Goal: Task Accomplishment & Management: Manage account settings

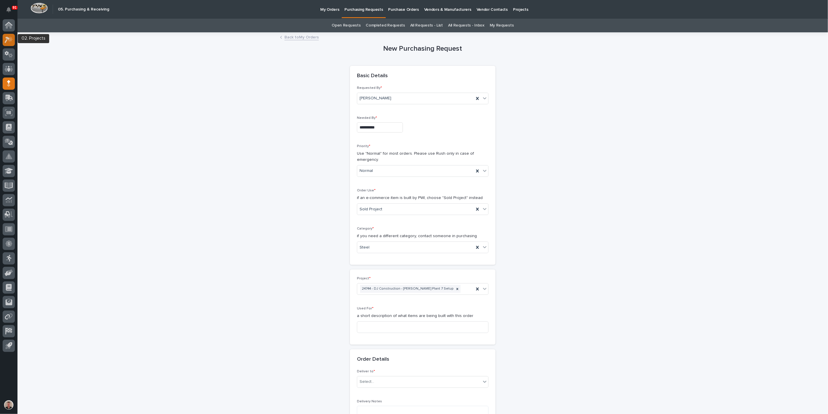
click at [11, 42] on icon at bounding box center [9, 39] width 8 height 7
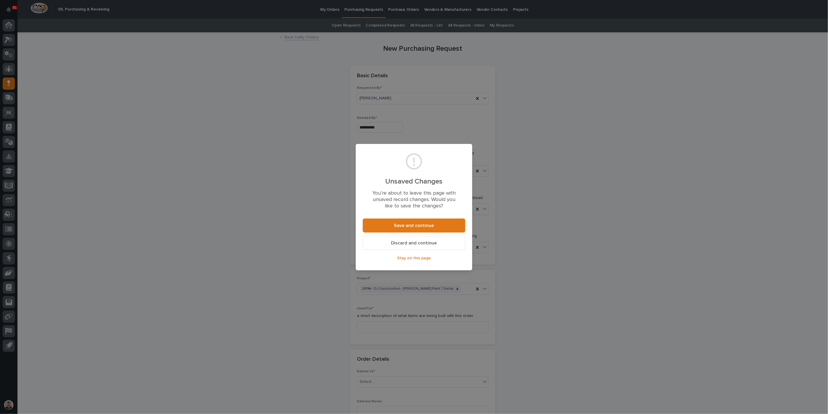
click at [396, 245] on span "Discard and continue" at bounding box center [414, 243] width 46 height 5
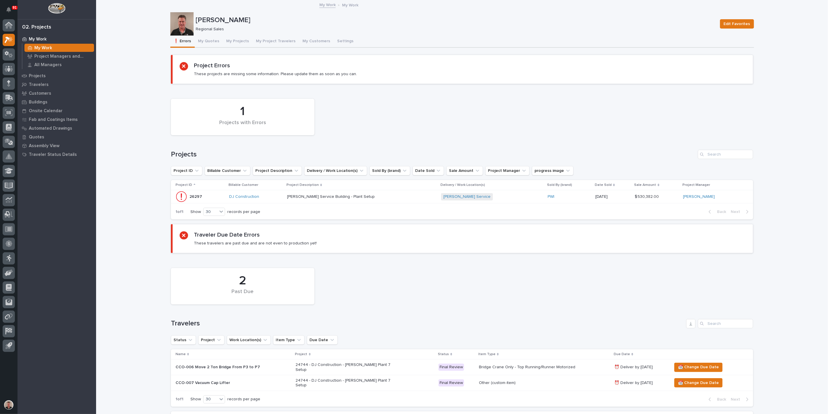
click at [403, 201] on div "[PERSON_NAME] Service Building - Plant Setup [PERSON_NAME] Service Building - P…" at bounding box center [362, 197] width 150 height 10
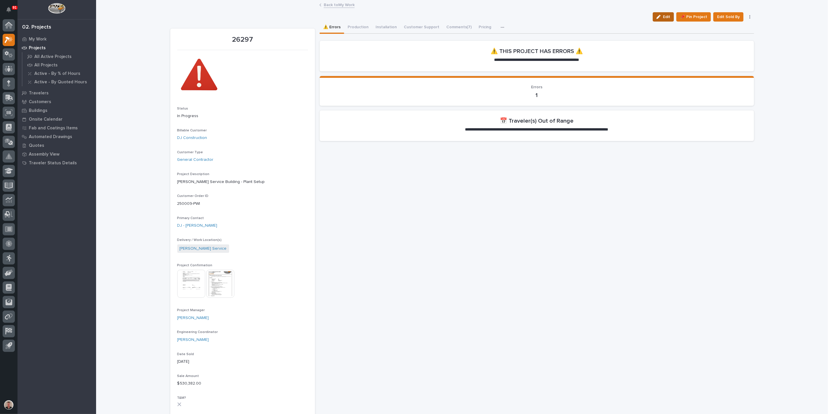
click at [653, 22] on button "Edit" at bounding box center [663, 16] width 21 height 9
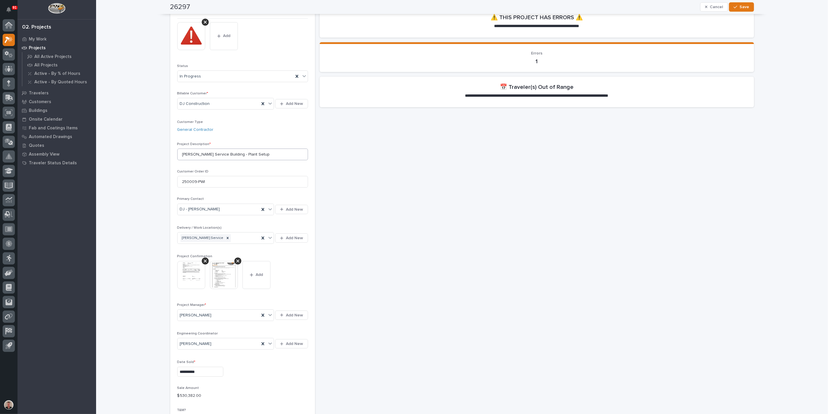
scroll to position [7, 0]
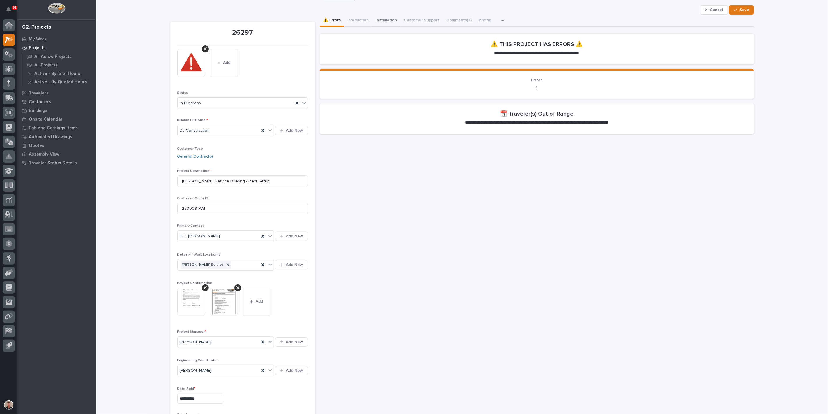
click at [395, 26] on button "Installation" at bounding box center [386, 21] width 28 height 12
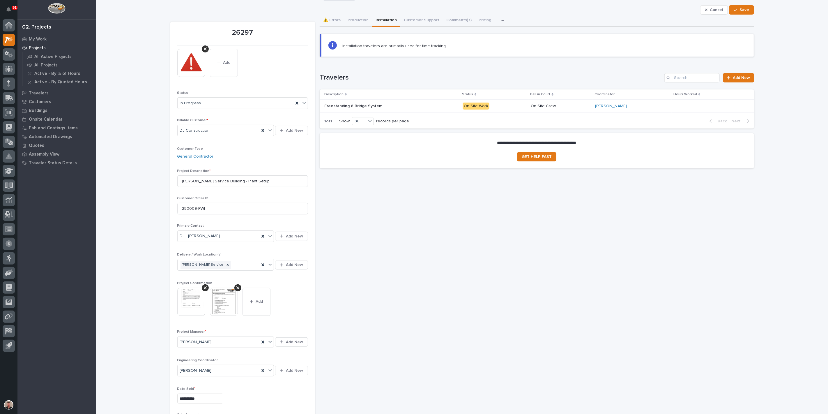
click at [432, 111] on div "Freestanding 6 Bridge System Freestanding 6 Bridge System" at bounding box center [391, 106] width 134 height 10
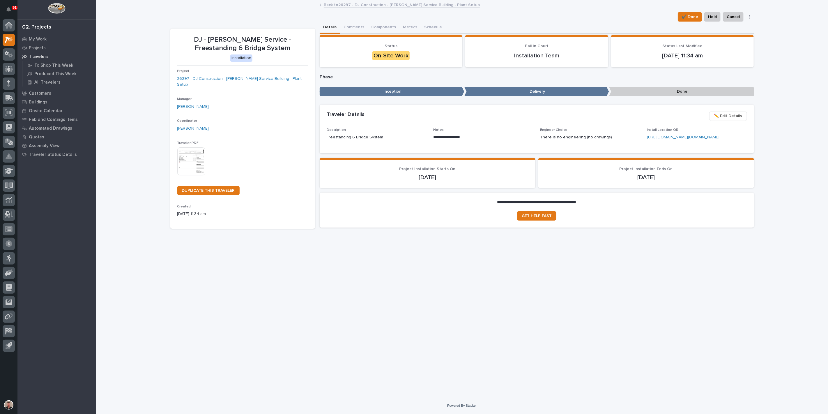
click at [378, 5] on link "Back to 26297 - DJ Construction - [PERSON_NAME] Service Building - Plant Setup" at bounding box center [402, 4] width 156 height 7
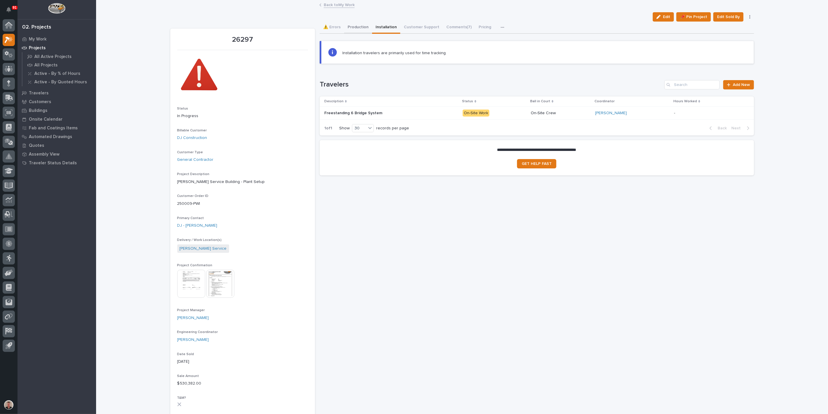
click at [366, 32] on button "Production" at bounding box center [358, 28] width 28 height 12
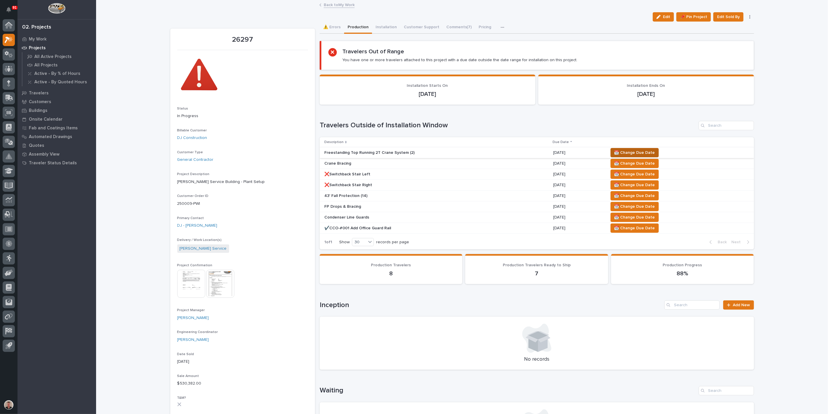
click at [647, 156] on span "📆 Change Due Date" at bounding box center [634, 152] width 41 height 7
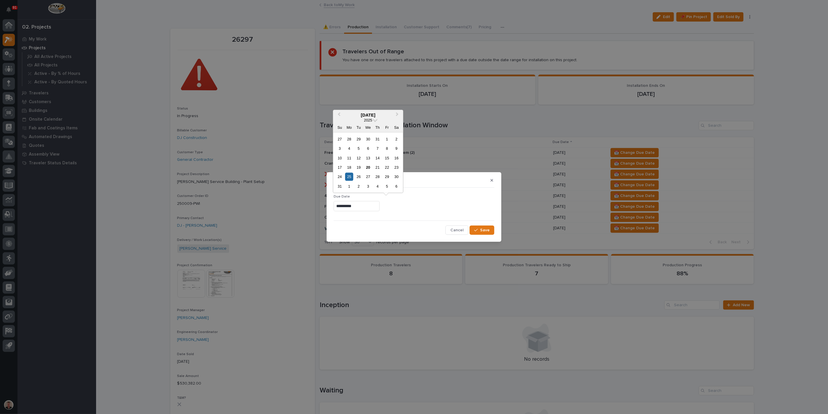
click at [352, 206] on input "**********" at bounding box center [357, 206] width 46 height 10
click at [395, 110] on button "Next Month" at bounding box center [397, 114] width 9 height 9
click at [345, 144] on div "8" at bounding box center [349, 148] width 8 height 8
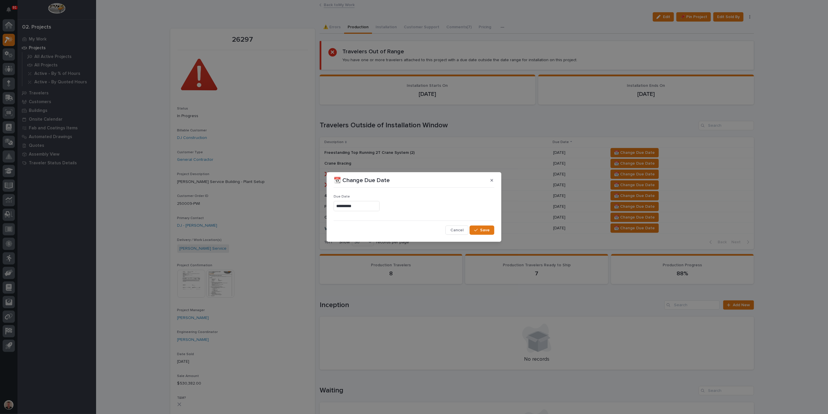
type input "**********"
click at [474, 232] on icon "button" at bounding box center [475, 230] width 3 height 4
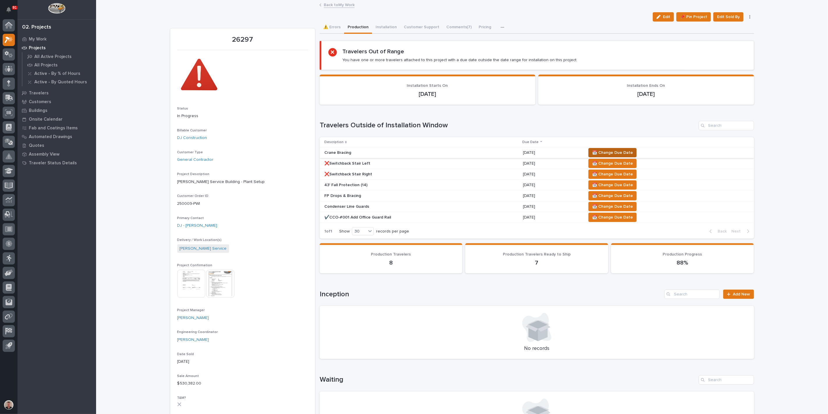
click at [633, 156] on span "📆 Change Due Date" at bounding box center [612, 152] width 41 height 7
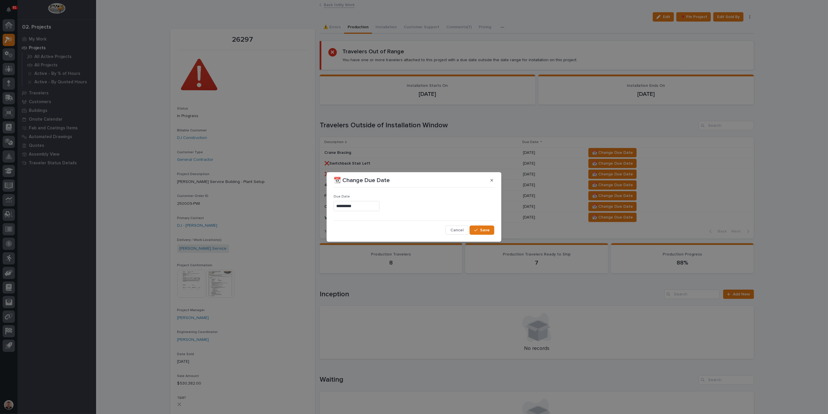
click at [342, 204] on input "**********" at bounding box center [357, 206] width 46 height 10
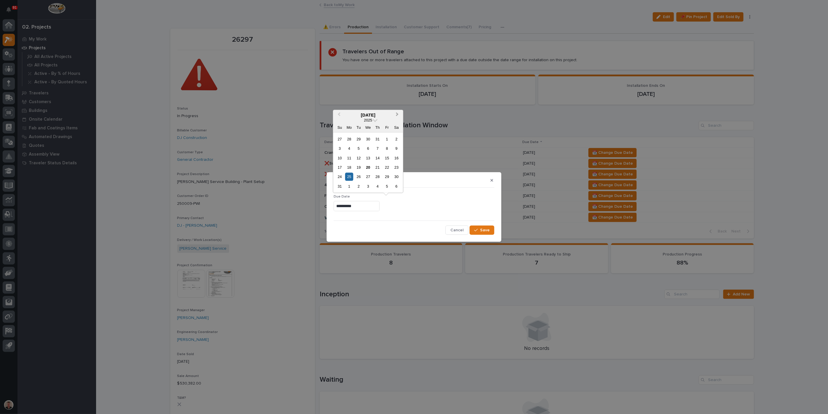
click at [397, 111] on span "Next Month" at bounding box center [397, 115] width 0 height 8
click at [345, 144] on div "8" at bounding box center [349, 148] width 8 height 8
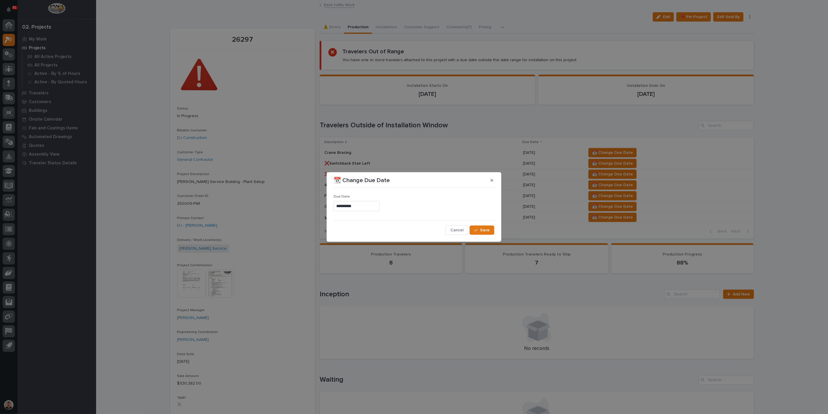
type input "**********"
click at [482, 232] on span "Save" at bounding box center [485, 229] width 10 height 5
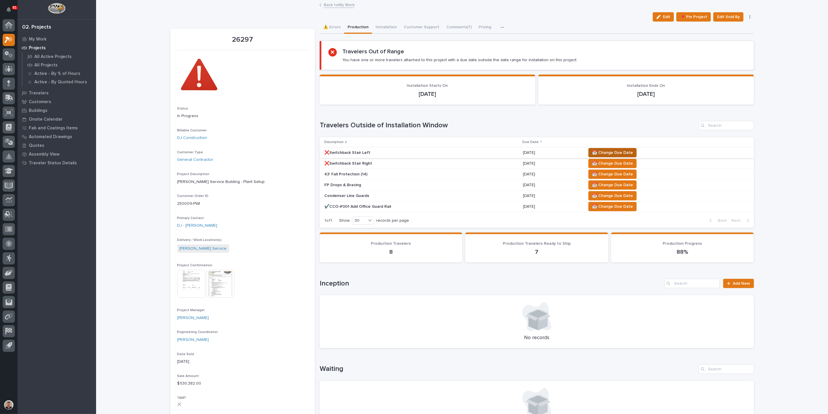
click at [625, 156] on span "📆 Change Due Date" at bounding box center [612, 152] width 41 height 7
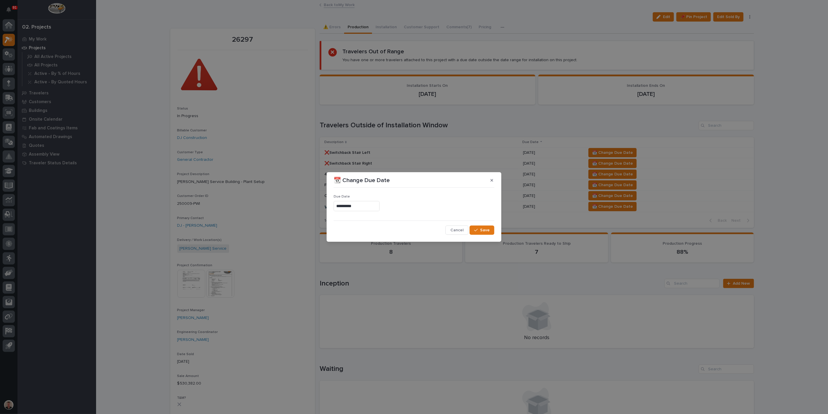
click at [349, 206] on input "**********" at bounding box center [357, 206] width 46 height 10
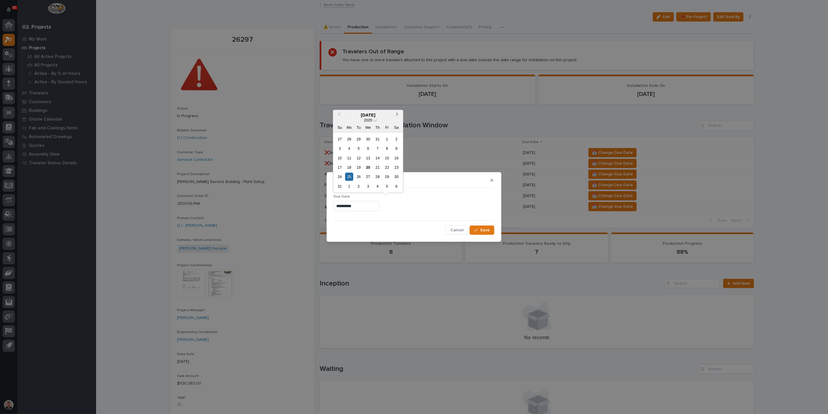
click at [397, 111] on span "Next Month" at bounding box center [397, 115] width 0 height 8
click at [345, 144] on div "8" at bounding box center [349, 148] width 8 height 8
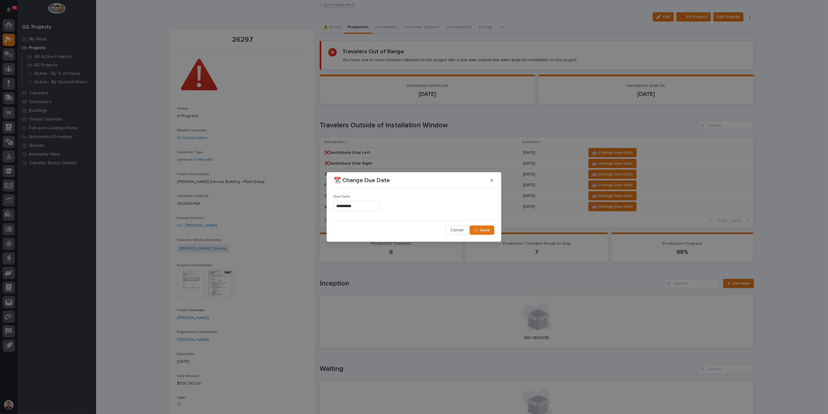
type input "**********"
click at [482, 233] on span "Save" at bounding box center [485, 229] width 10 height 5
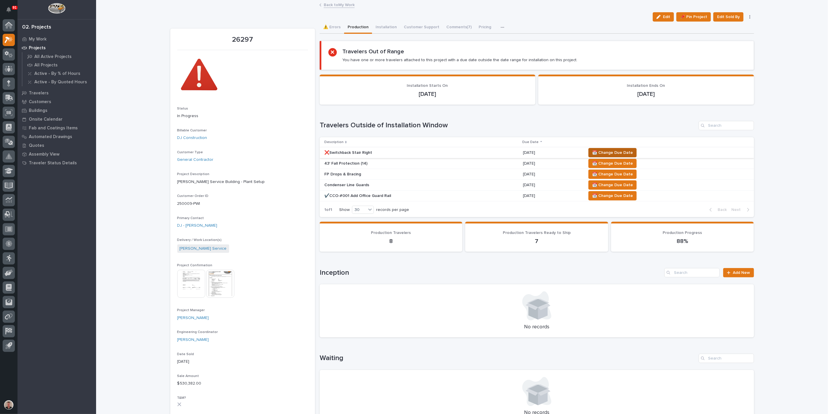
click at [633, 156] on span "📆 Change Due Date" at bounding box center [612, 152] width 41 height 7
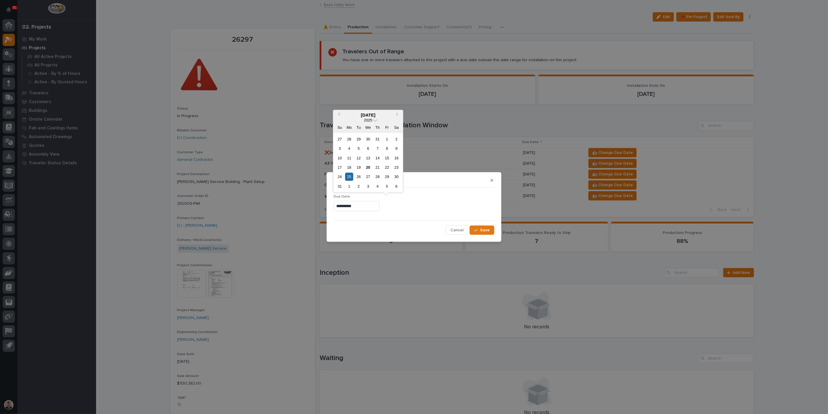
click at [356, 210] on input "**********" at bounding box center [357, 206] width 46 height 10
click at [397, 111] on span "Next Month" at bounding box center [397, 115] width 0 height 8
click at [345, 144] on div "8" at bounding box center [349, 148] width 8 height 8
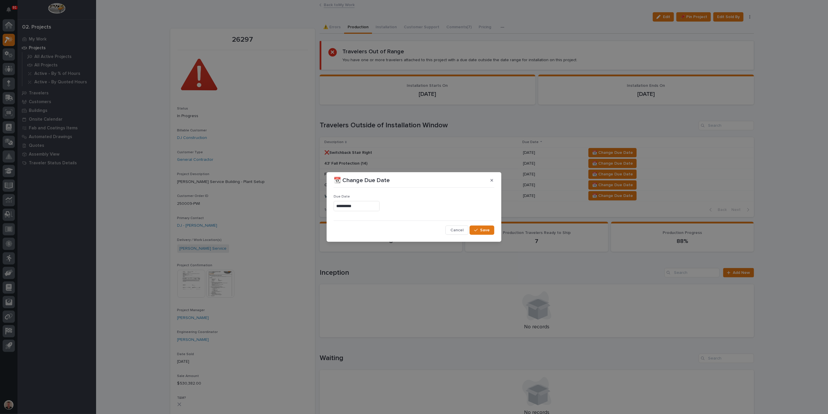
type input "**********"
click at [483, 231] on span "Save" at bounding box center [485, 229] width 10 height 5
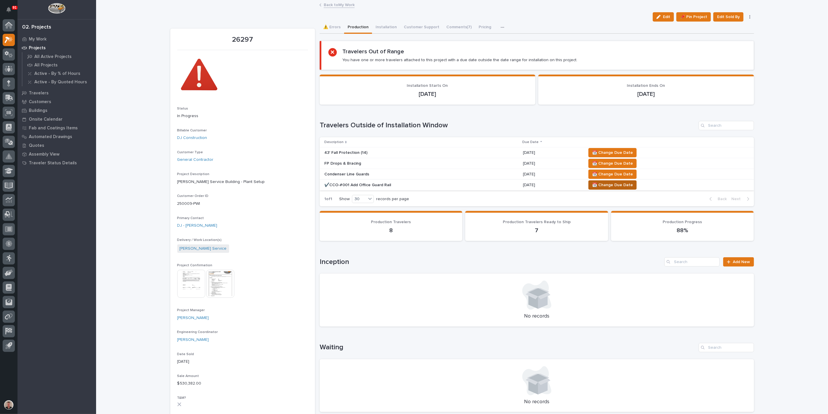
click at [633, 188] on span "📆 Change Due Date" at bounding box center [612, 184] width 41 height 7
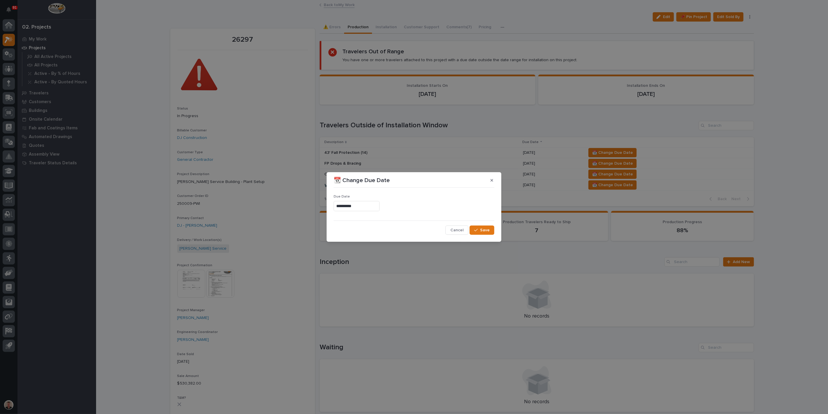
click at [353, 207] on input "**********" at bounding box center [357, 206] width 46 height 10
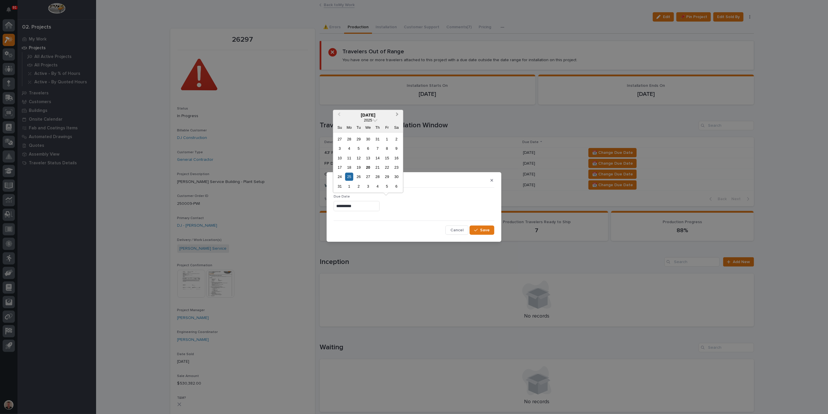
click at [394, 110] on button "Next Month" at bounding box center [397, 114] width 9 height 9
click at [345, 144] on div "8" at bounding box center [349, 148] width 8 height 8
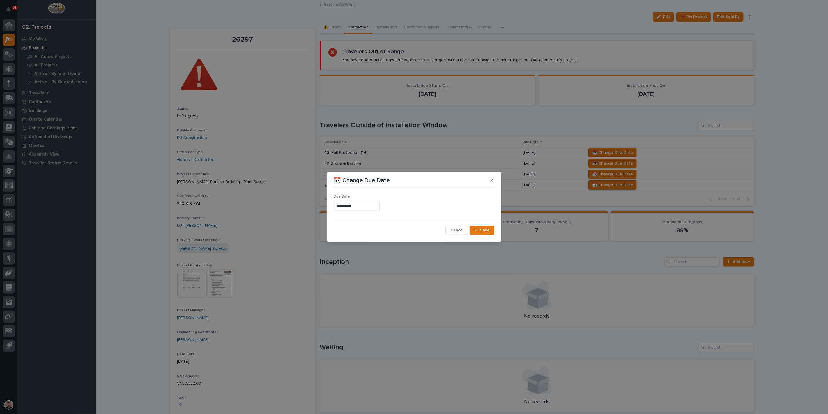
type input "**********"
click at [481, 233] on span "Save" at bounding box center [485, 229] width 10 height 5
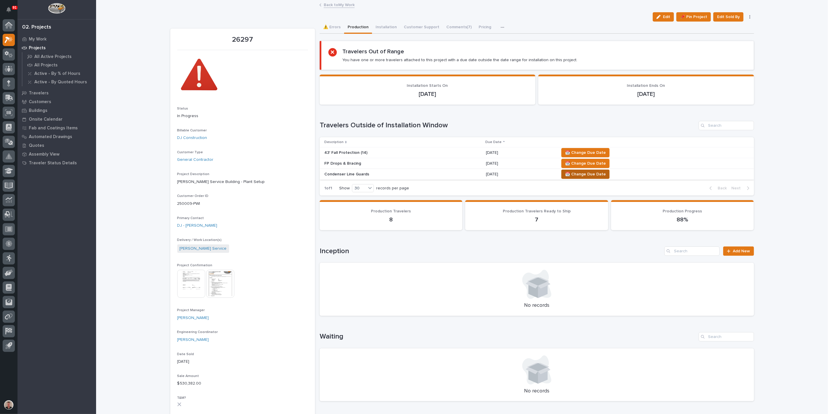
click at [597, 178] on span "📆 Change Due Date" at bounding box center [585, 174] width 41 height 7
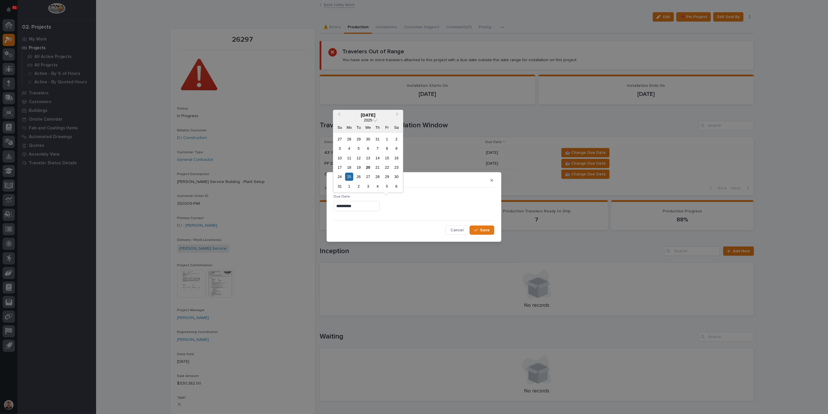
click at [355, 207] on input "**********" at bounding box center [357, 206] width 46 height 10
click at [395, 110] on button "Next Month" at bounding box center [397, 114] width 9 height 9
click at [345, 144] on div "8" at bounding box center [349, 148] width 8 height 8
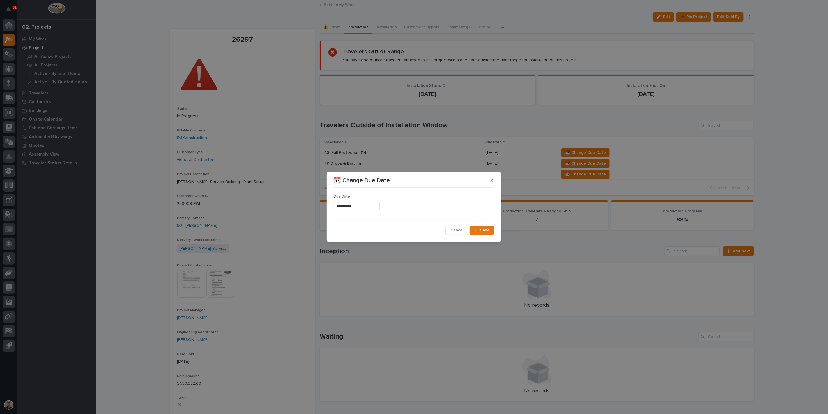
type input "**********"
click at [480, 233] on span "Save" at bounding box center [485, 229] width 10 height 5
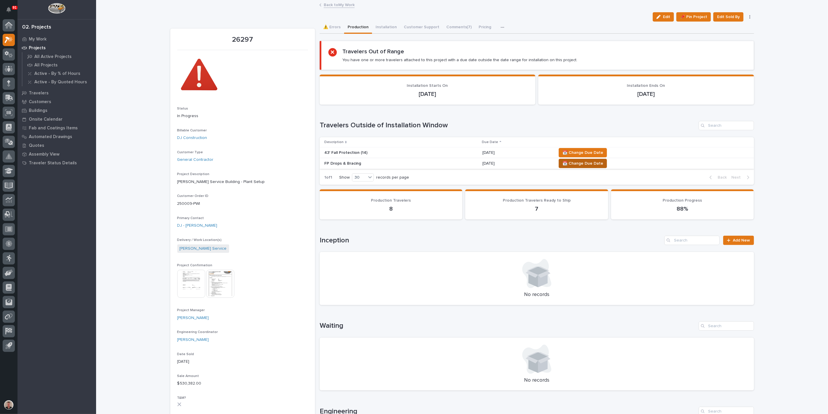
click at [603, 167] on span "📆 Change Due Date" at bounding box center [583, 163] width 41 height 7
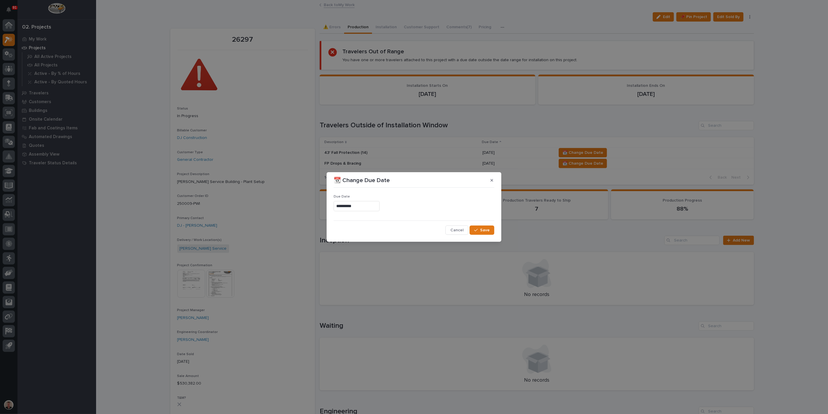
click at [358, 207] on input "**********" at bounding box center [357, 206] width 46 height 10
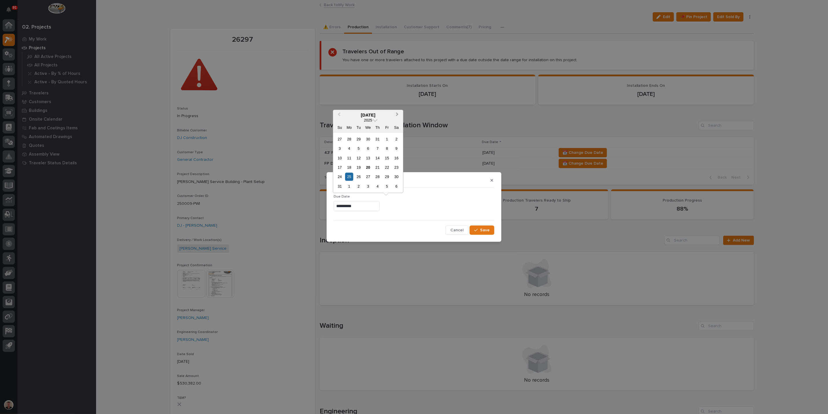
click at [397, 111] on span "Next Month" at bounding box center [397, 115] width 0 height 8
click at [345, 144] on div "8" at bounding box center [349, 148] width 8 height 8
type input "**********"
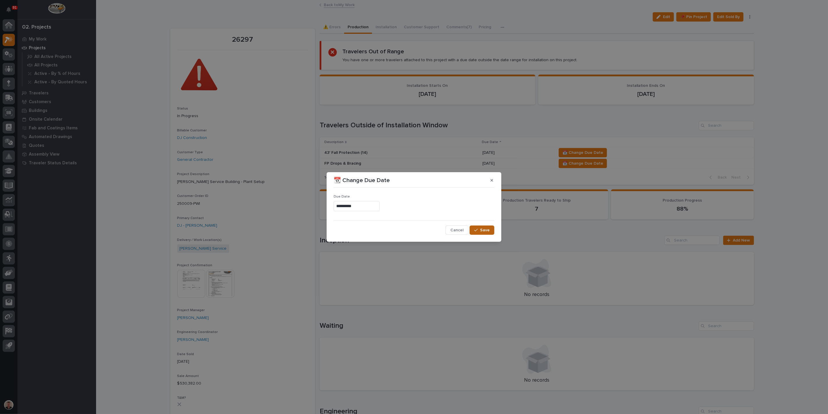
click at [480, 233] on span "Save" at bounding box center [485, 229] width 10 height 5
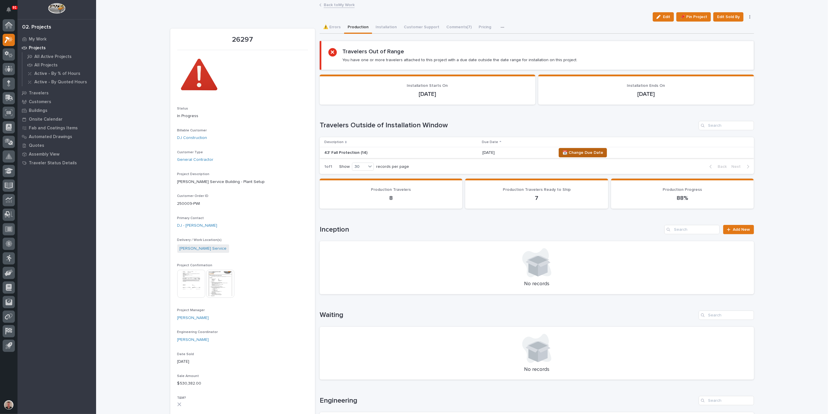
click at [603, 156] on span "📆 Change Due Date" at bounding box center [583, 152] width 41 height 7
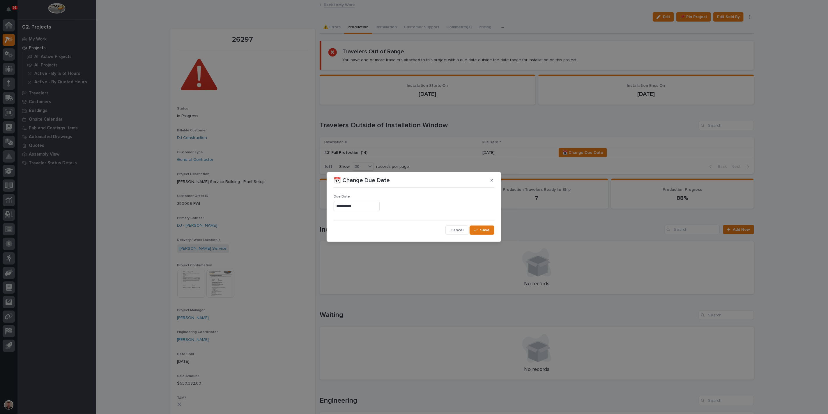
click at [346, 207] on input "**********" at bounding box center [357, 206] width 46 height 10
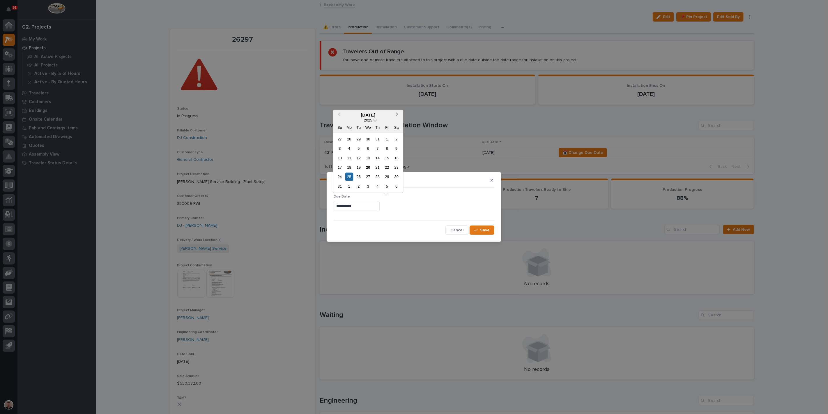
click at [397, 111] on span "Next Month" at bounding box center [397, 115] width 0 height 8
click at [345, 144] on div "8" at bounding box center [349, 148] width 8 height 8
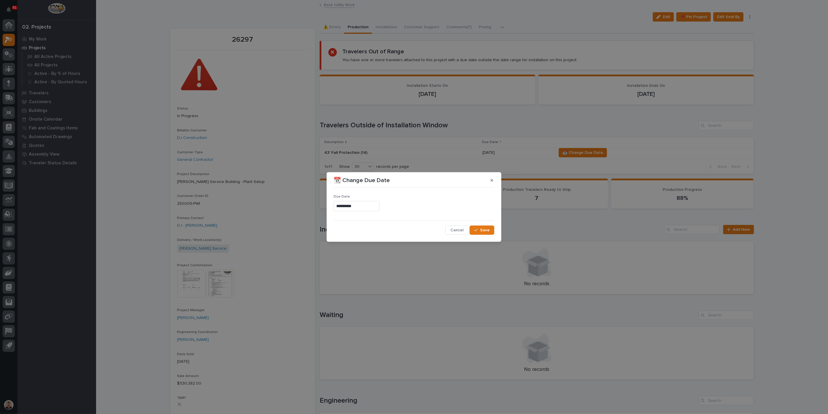
type input "**********"
click at [485, 233] on span "Save" at bounding box center [485, 229] width 10 height 5
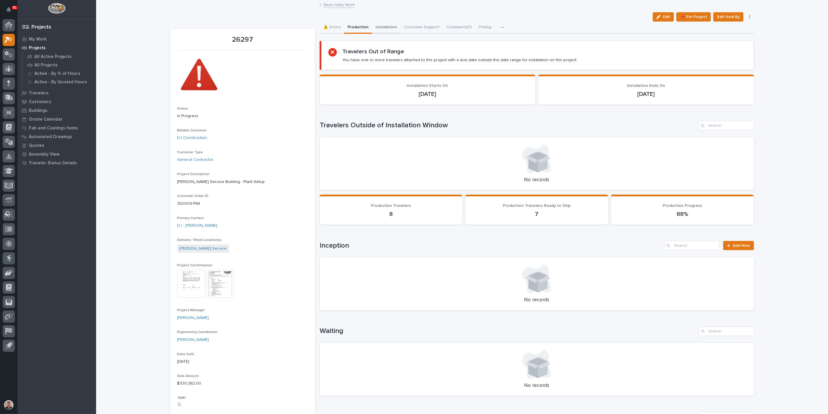
click at [400, 30] on button "Installation" at bounding box center [386, 28] width 28 height 12
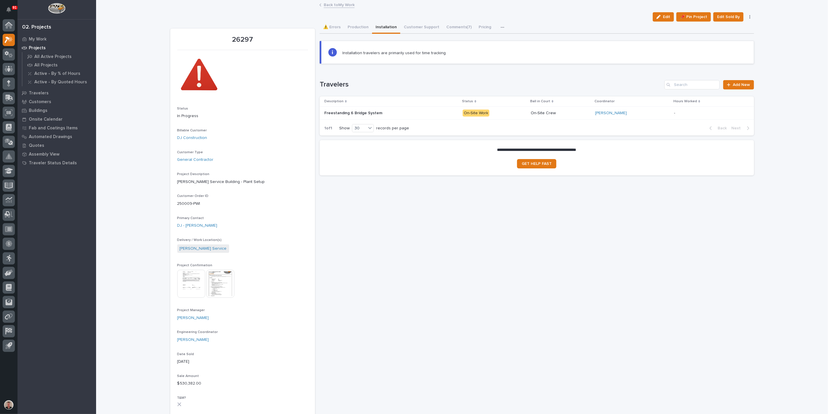
click at [441, 118] on div "Freestanding 6 Bridge System Freestanding 6 Bridge System" at bounding box center [391, 113] width 134 height 10
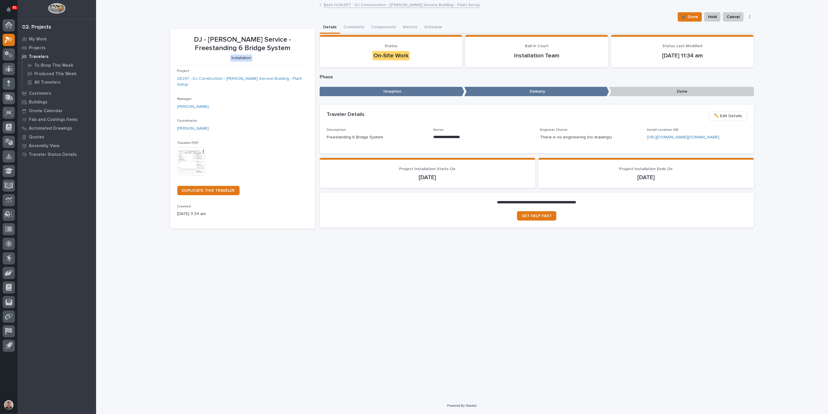
click at [196, 175] on img at bounding box center [191, 161] width 28 height 28
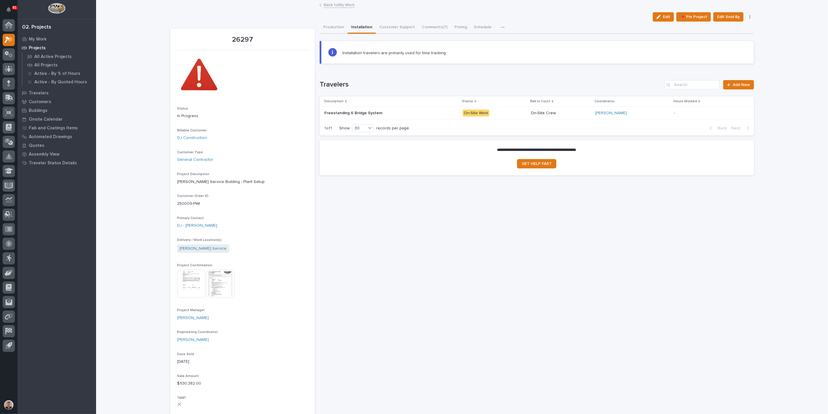
click at [346, 4] on link "Back to My Work" at bounding box center [339, 4] width 31 height 7
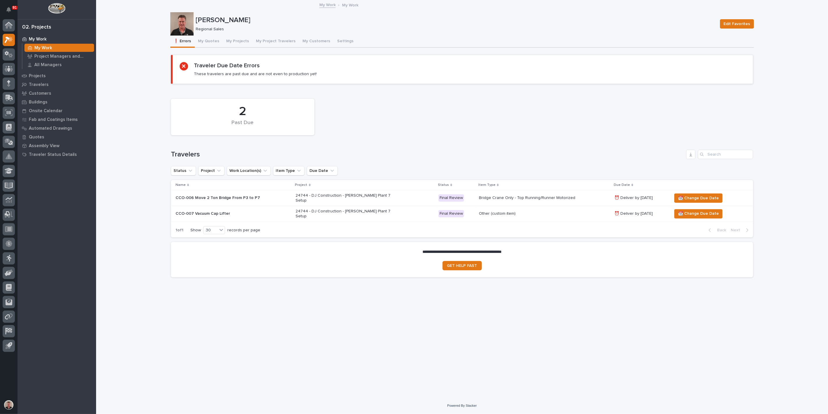
click at [276, 216] on p "CCO-007 Vacuum Cap Lifter" at bounding box center [227, 213] width 102 height 5
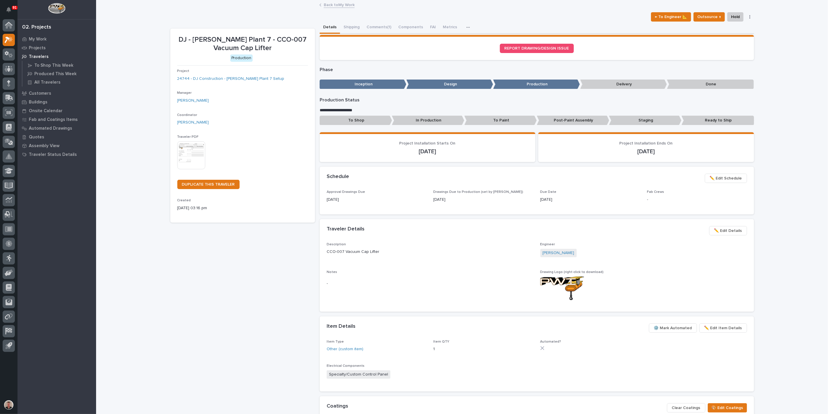
click at [717, 182] on span "✏️ Edit Schedule" at bounding box center [726, 178] width 32 height 7
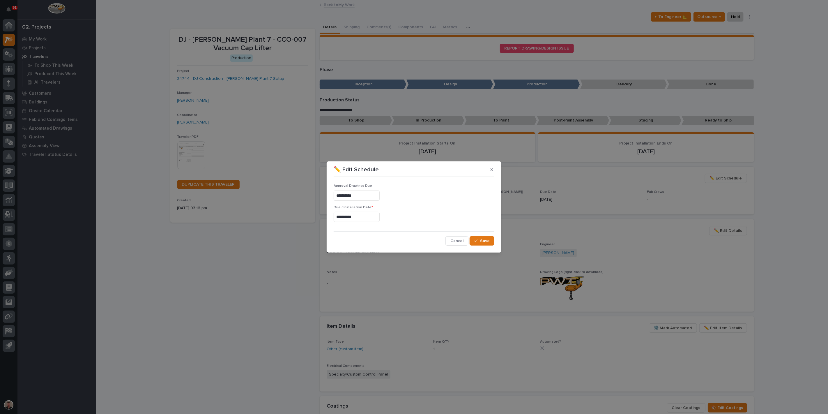
click at [351, 217] on input "**********" at bounding box center [357, 217] width 46 height 10
click at [383, 199] on div "5" at bounding box center [387, 199] width 8 height 8
type input "**********"
click at [480, 243] on span "Save" at bounding box center [485, 240] width 10 height 5
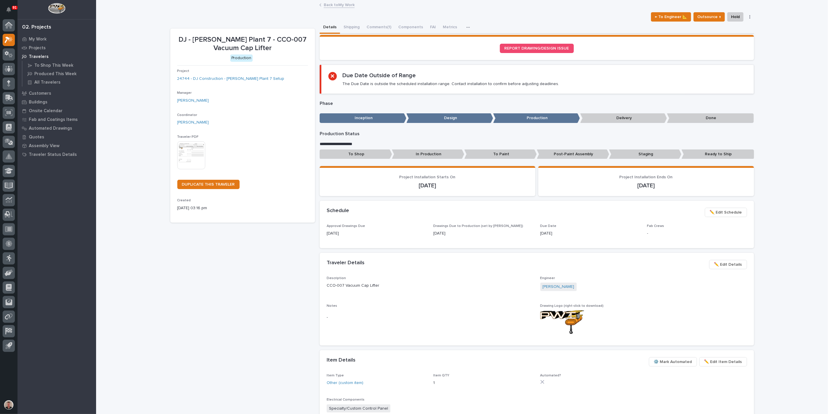
click at [340, 4] on link "Back to My Work" at bounding box center [339, 4] width 31 height 7
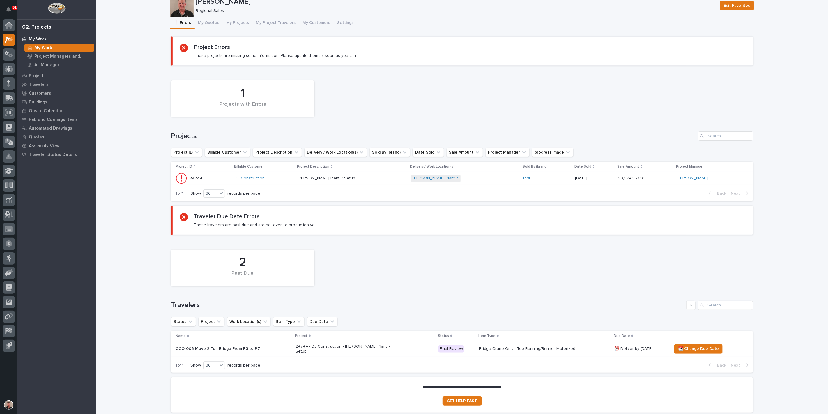
scroll to position [32, 0]
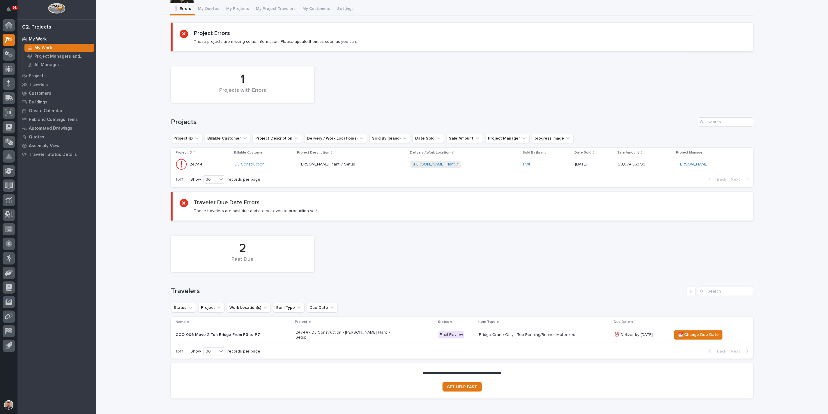
click at [384, 167] on p at bounding box center [349, 164] width 102 height 5
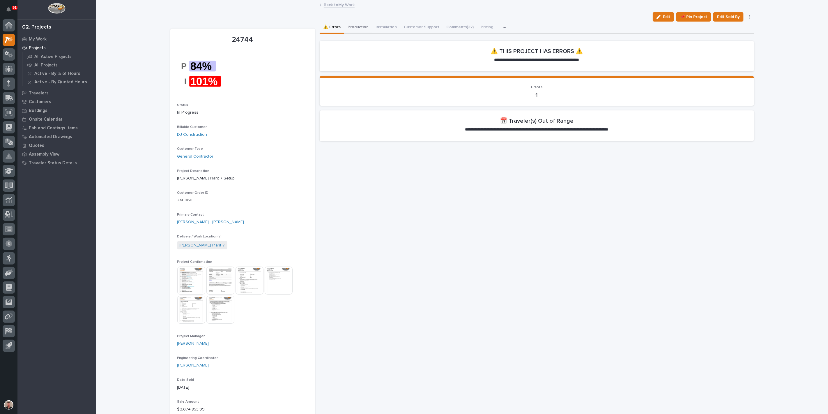
click at [363, 31] on button "Production" at bounding box center [358, 28] width 28 height 12
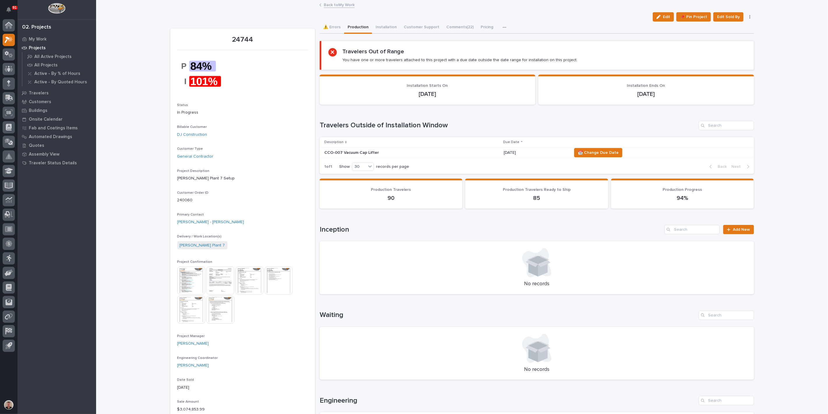
click at [461, 158] on div "CCO-007 Vacuum Cap Lifter" at bounding box center [411, 153] width 175 height 10
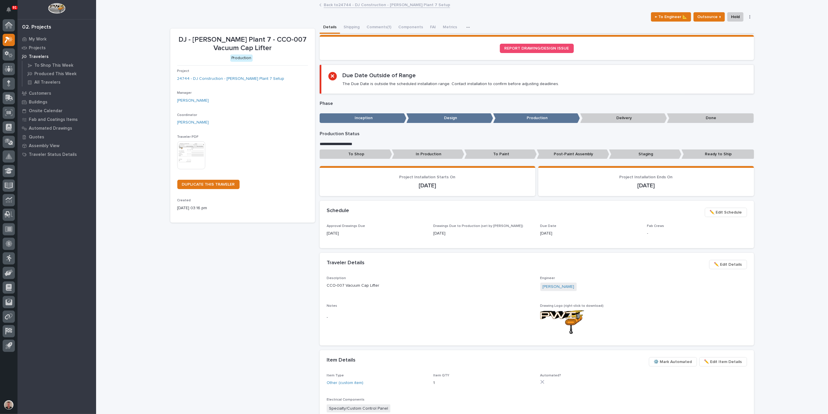
click at [710, 216] on span "✏️ Edit Schedule" at bounding box center [726, 212] width 32 height 7
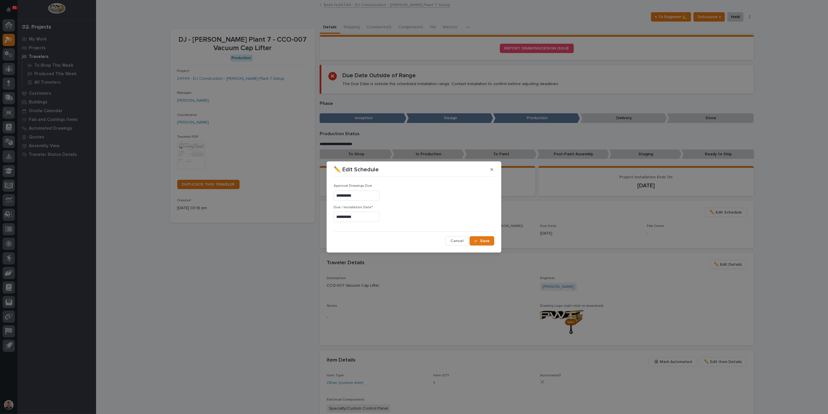
click at [356, 219] on input "**********" at bounding box center [357, 217] width 46 height 10
click at [339, 124] on span "Previous Month" at bounding box center [339, 128] width 0 height 8
click at [383, 185] on div "29" at bounding box center [387, 189] width 8 height 8
type input "**********"
click at [480, 243] on span "Save" at bounding box center [485, 240] width 10 height 5
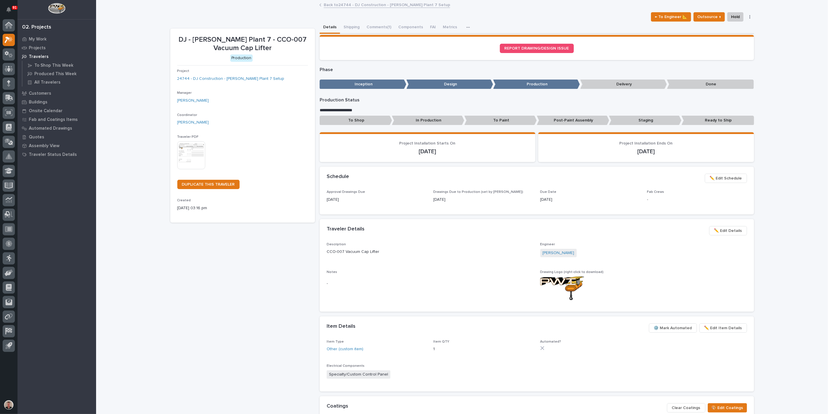
click at [358, 3] on link "Back to 24744 - DJ Construction - [PERSON_NAME] Plant 7 Setup" at bounding box center [387, 4] width 126 height 7
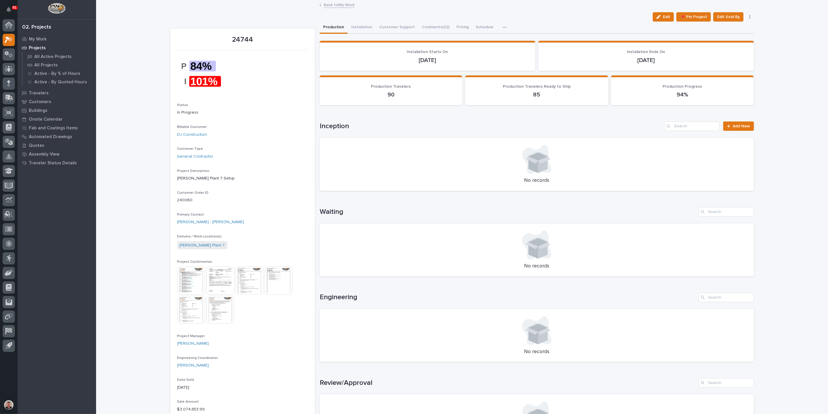
click at [338, 4] on link "Back to My Work" at bounding box center [339, 4] width 31 height 7
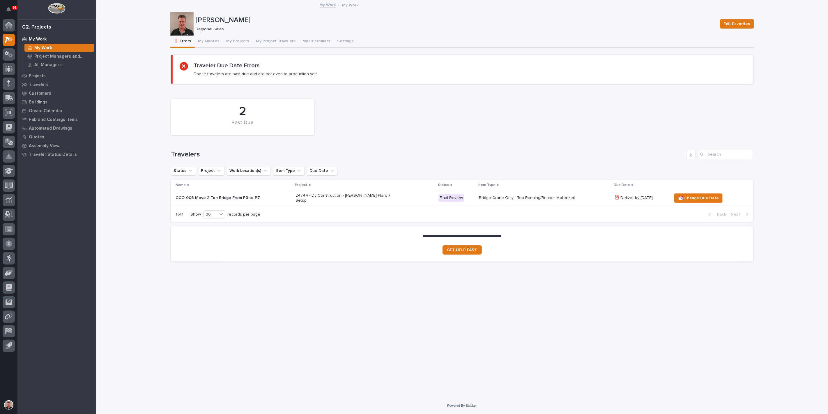
click at [419, 205] on div "24744 - DJ Construction - [PERSON_NAME] Plant 7 Setup" at bounding box center [365, 198] width 138 height 15
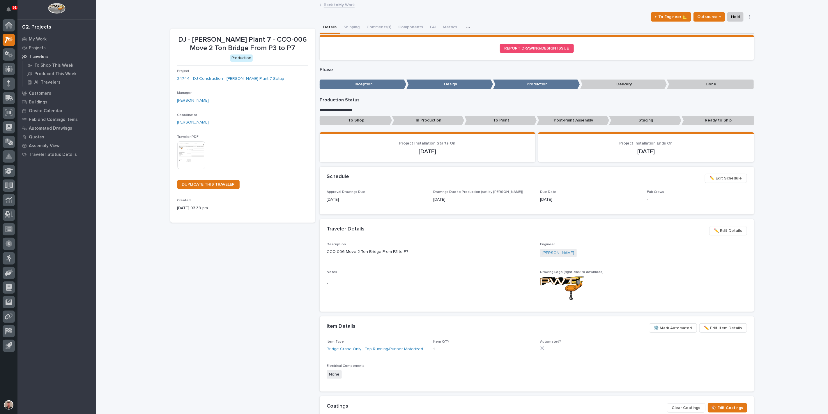
click at [725, 182] on span "✏️ Edit Schedule" at bounding box center [726, 178] width 32 height 7
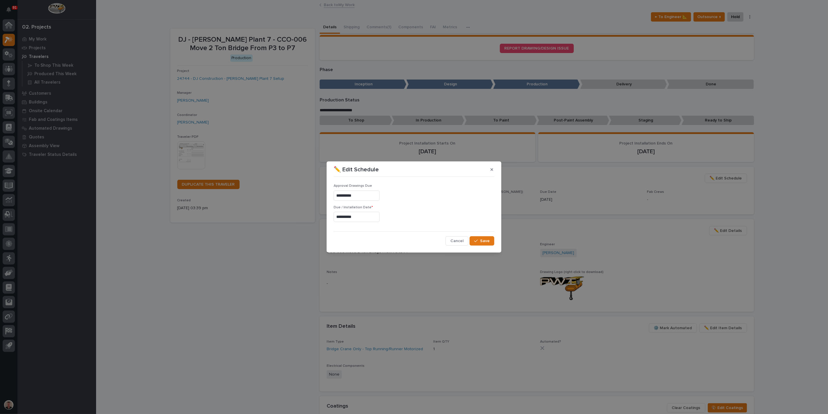
click at [351, 218] on input "**********" at bounding box center [357, 217] width 46 height 10
click at [383, 186] on div "29" at bounding box center [387, 189] width 8 height 8
type input "**********"
click at [481, 243] on span "Save" at bounding box center [485, 240] width 10 height 5
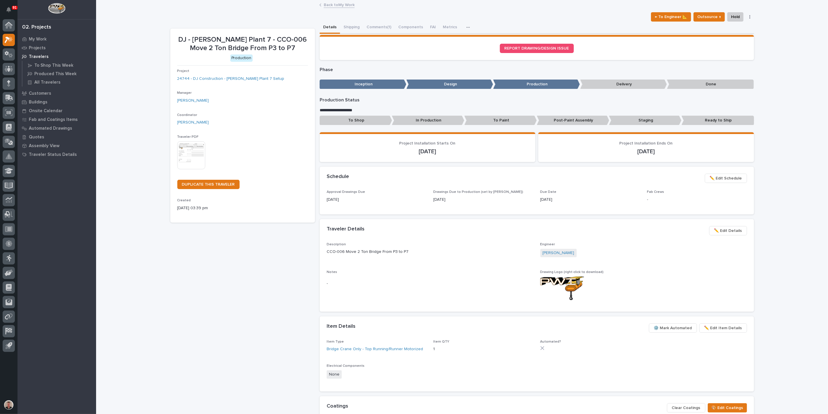
click at [348, 6] on link "Back to My Work" at bounding box center [339, 4] width 31 height 7
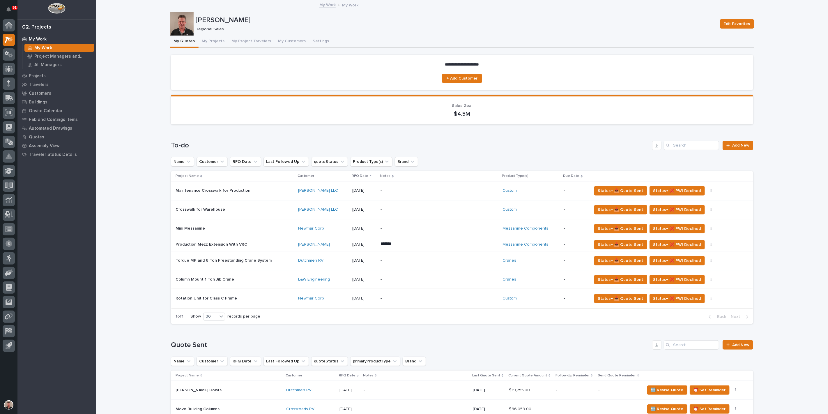
scroll to position [32, 0]
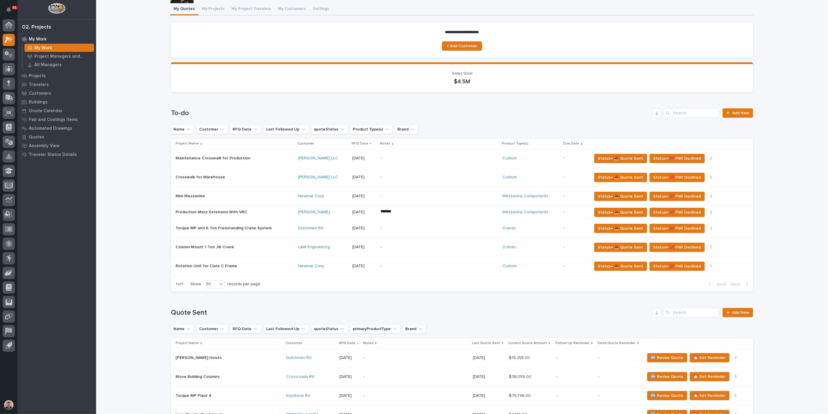
click at [42, 39] on p "My Work" at bounding box center [38, 39] width 18 height 5
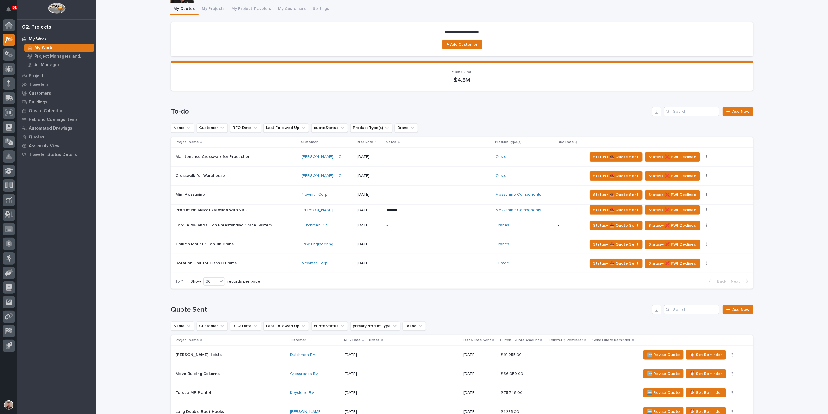
scroll to position [0, 0]
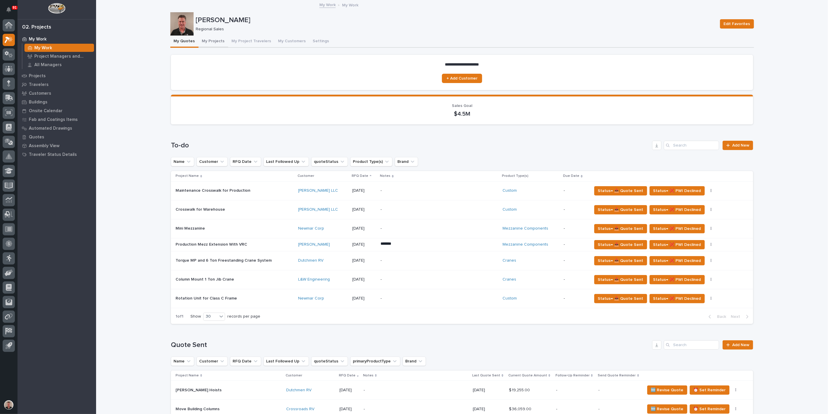
click at [217, 47] on button "My Projects" at bounding box center [214, 42] width 30 height 12
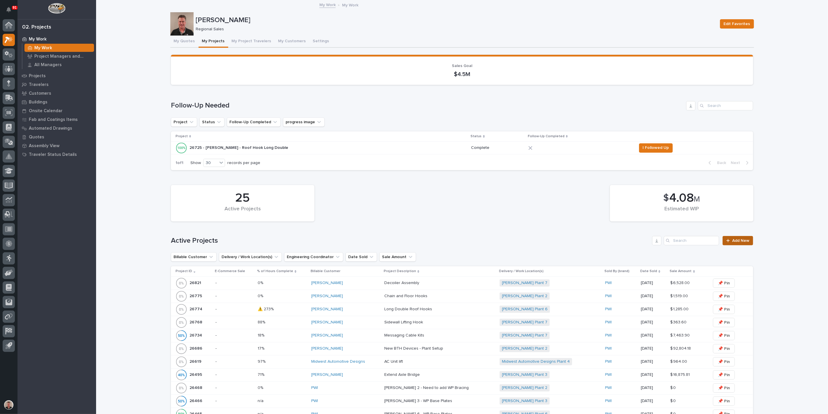
click at [739, 243] on span "Add New" at bounding box center [740, 240] width 17 height 4
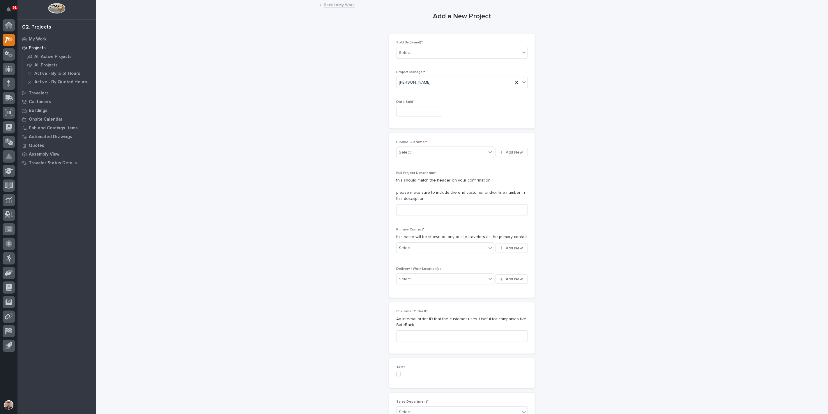
click at [404, 117] on input "text" at bounding box center [419, 112] width 46 height 10
click at [424, 89] on div "20" at bounding box center [428, 93] width 8 height 8
type input "**********"
click at [408, 155] on div "Select..." at bounding box center [406, 152] width 15 height 6
type input "****"
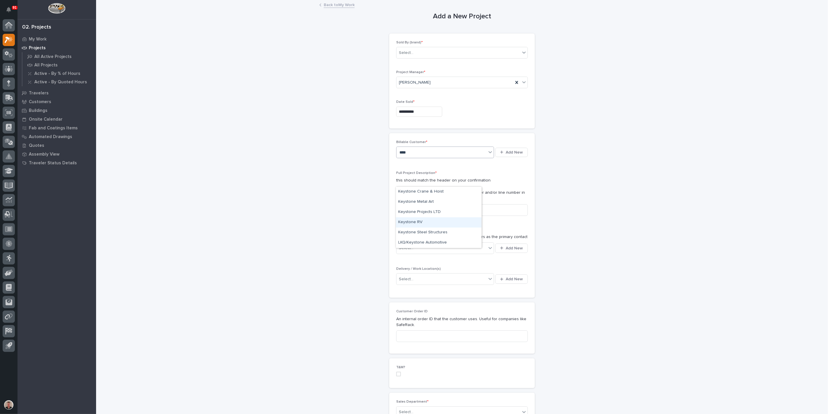
click at [417, 224] on div "Keystone RV" at bounding box center [439, 222] width 86 height 10
click at [411, 216] on input at bounding box center [462, 210] width 132 height 12
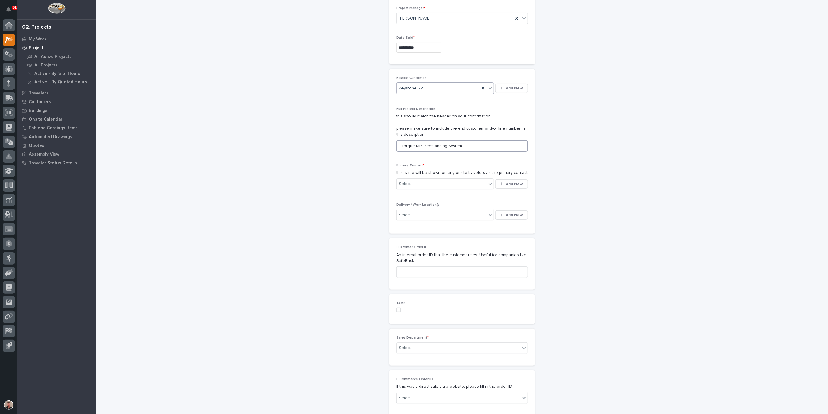
scroll to position [65, 0]
type input "Torque MP Freestanding System"
click at [424, 188] on div "Select..." at bounding box center [442, 183] width 90 height 10
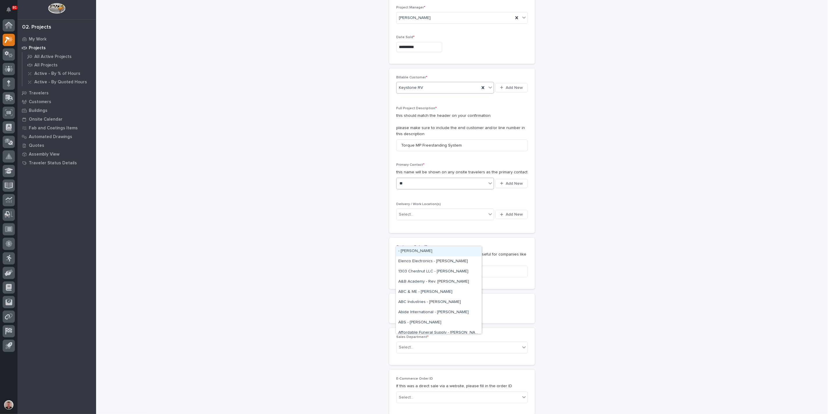
type input "***"
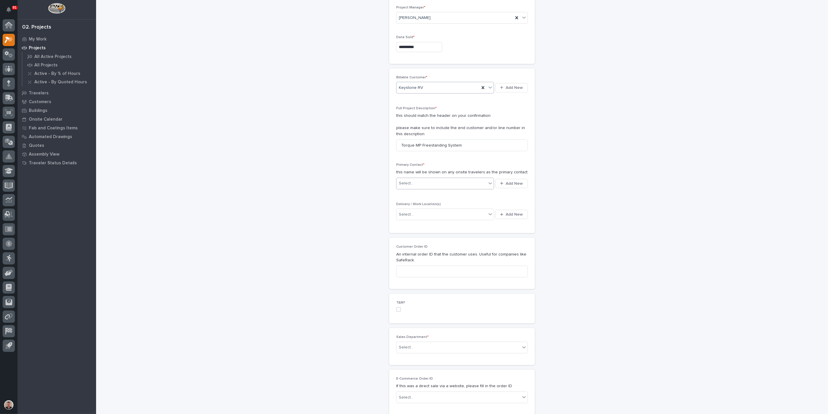
click at [423, 188] on div "Select..." at bounding box center [442, 183] width 90 height 10
type input "*"
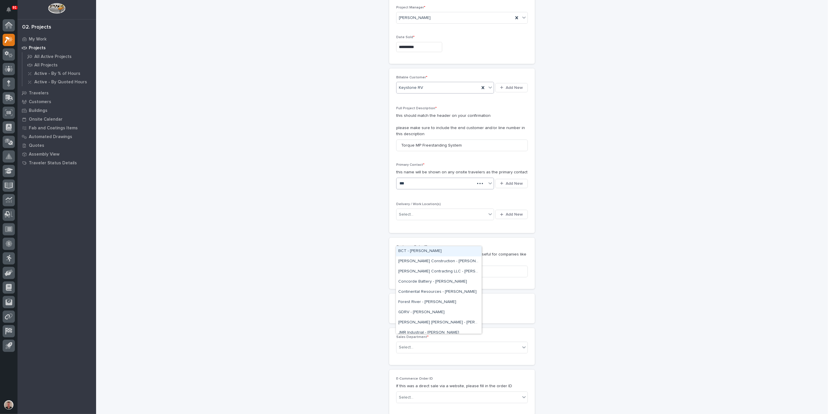
type input "****"
click at [428, 255] on div "Keystone - [PERSON_NAME]" at bounding box center [439, 251] width 86 height 10
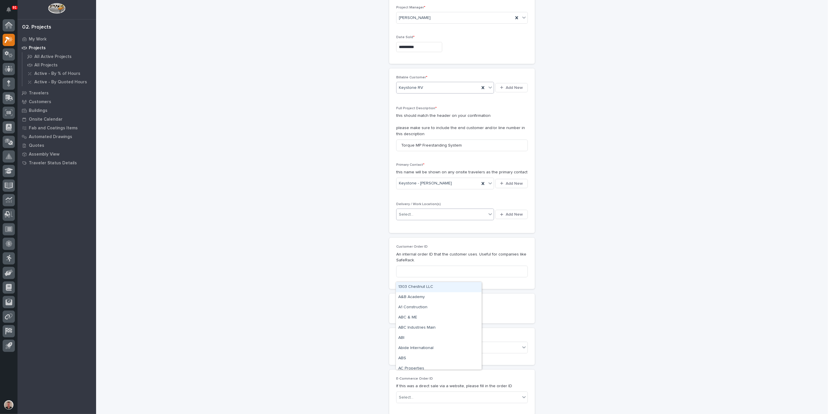
click at [463, 219] on div "Select..." at bounding box center [442, 215] width 90 height 10
type input "********"
click at [424, 340] on div "Keystone Plant 4" at bounding box center [439, 343] width 86 height 10
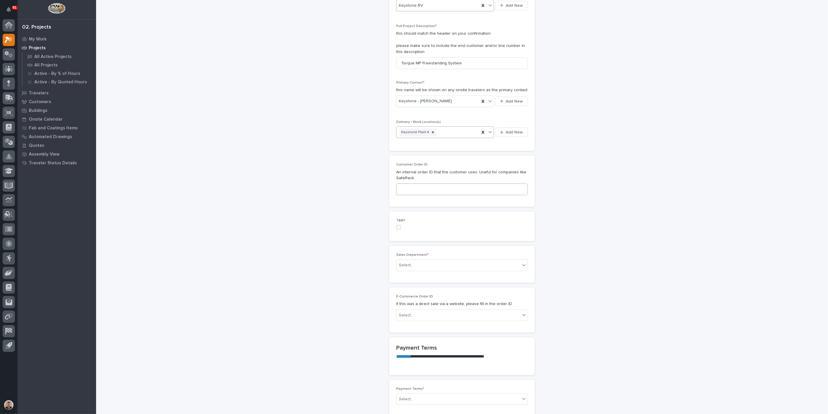
scroll to position [162, 0]
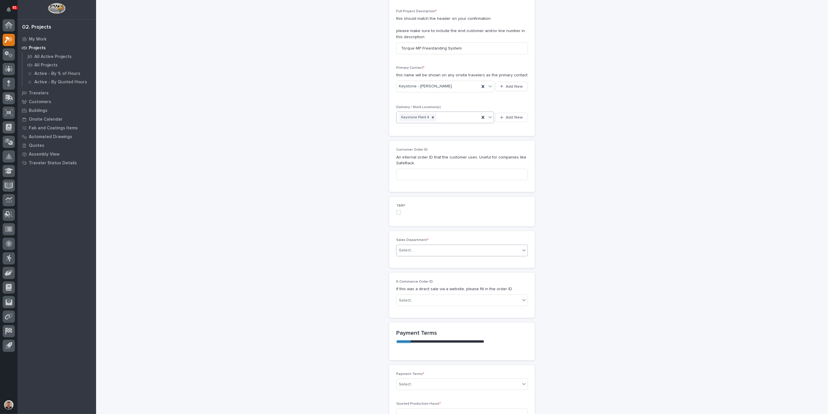
click at [423, 255] on div "Select..." at bounding box center [459, 250] width 124 height 10
click at [422, 363] on span "Regional Sales" at bounding box center [413, 363] width 31 height 6
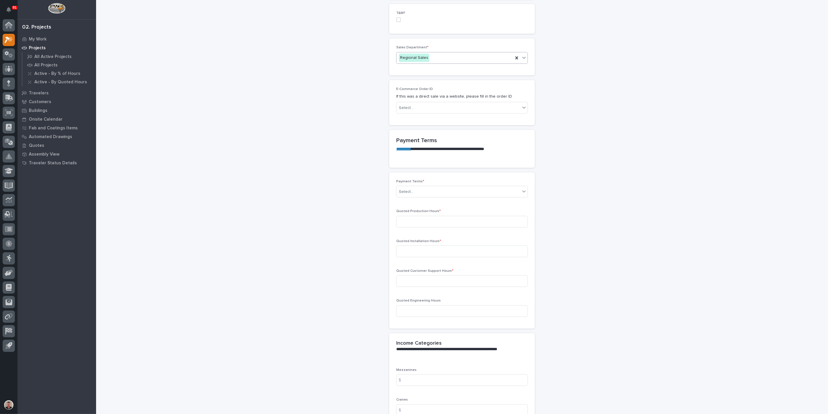
scroll to position [356, 0]
click at [428, 195] on div "Select..." at bounding box center [459, 190] width 124 height 10
click at [425, 345] on div "35/65" at bounding box center [460, 345] width 128 height 10
click at [420, 226] on input at bounding box center [462, 220] width 132 height 12
click at [407, 226] on input at bounding box center [462, 220] width 132 height 12
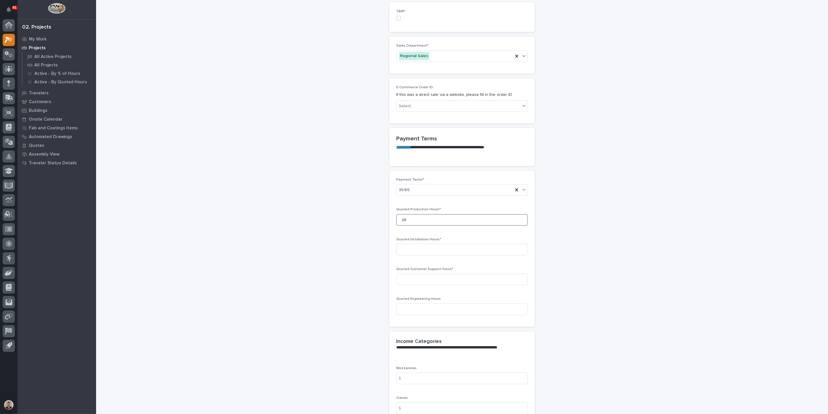
scroll to position [420, 0]
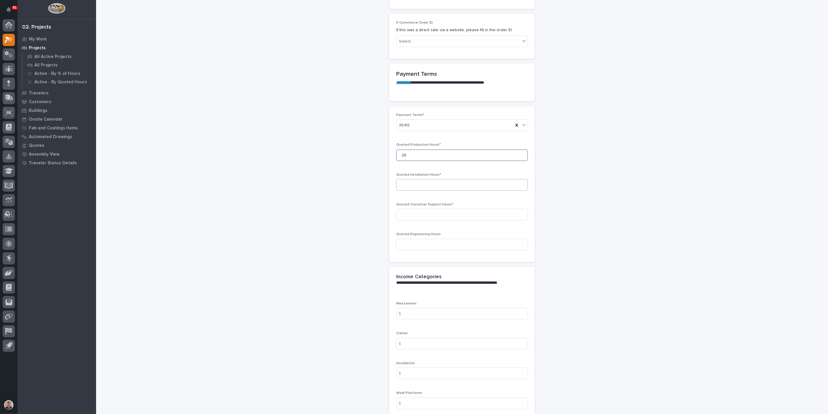
type input "26"
click at [417, 191] on input at bounding box center [462, 185] width 132 height 12
click at [408, 191] on input at bounding box center [462, 185] width 132 height 12
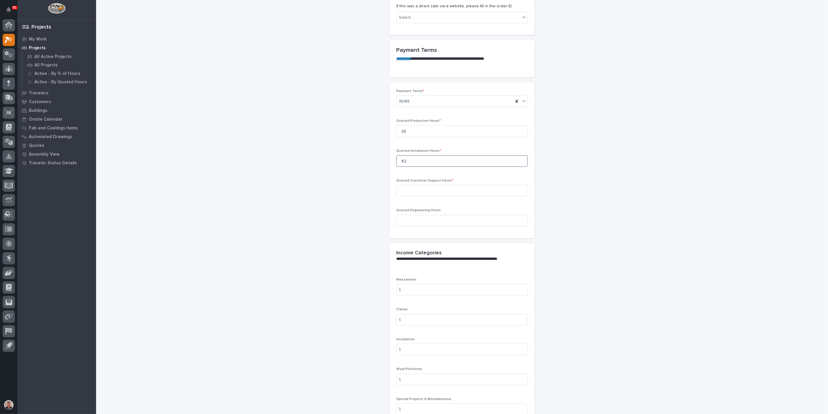
scroll to position [485, 0]
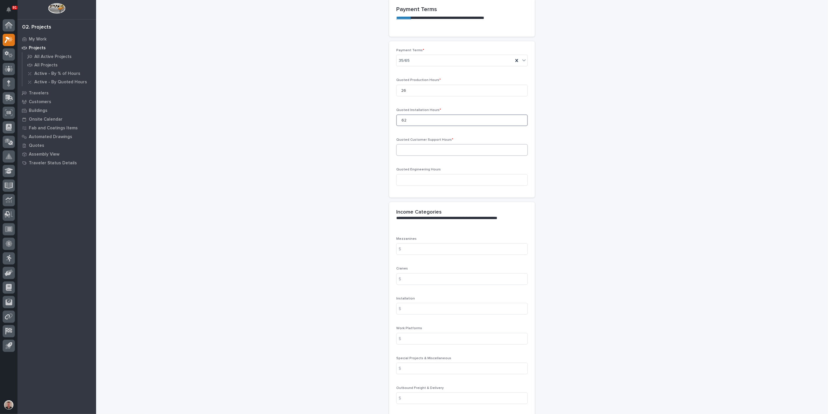
type input "62"
click at [407, 156] on input at bounding box center [462, 150] width 132 height 12
click at [415, 156] on input at bounding box center [462, 150] width 132 height 12
type input "6"
click at [420, 186] on input at bounding box center [462, 180] width 132 height 12
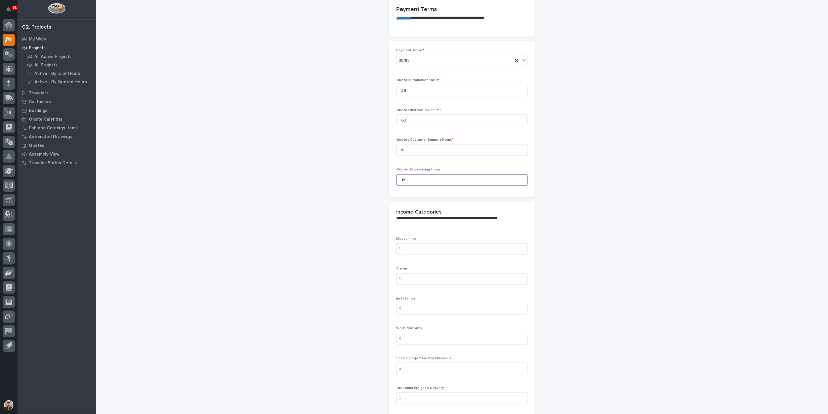
type input "15"
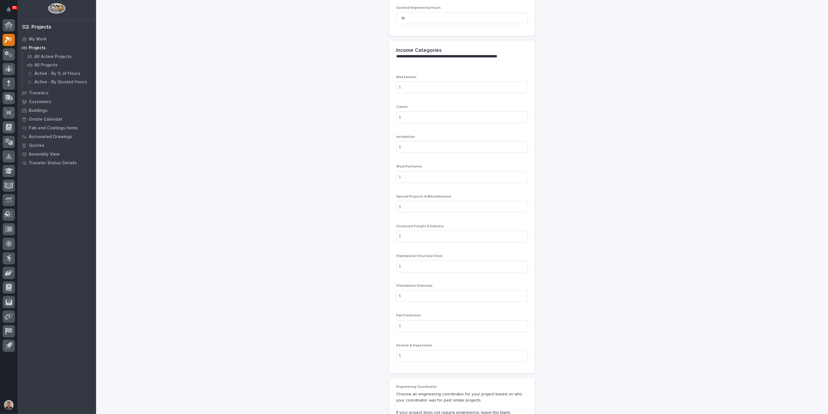
scroll to position [679, 0]
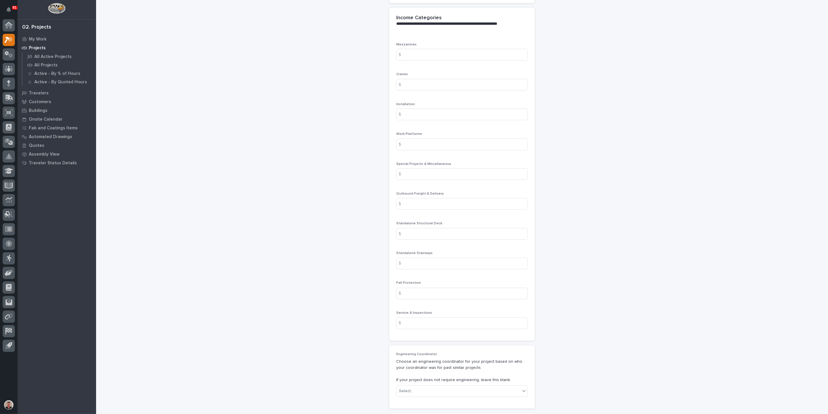
click at [408, 91] on div "$" at bounding box center [402, 85] width 12 height 12
click at [412, 91] on input at bounding box center [462, 85] width 132 height 12
click at [418, 91] on input at bounding box center [462, 85] width 132 height 12
click at [426, 91] on input "34" at bounding box center [462, 85] width 132 height 12
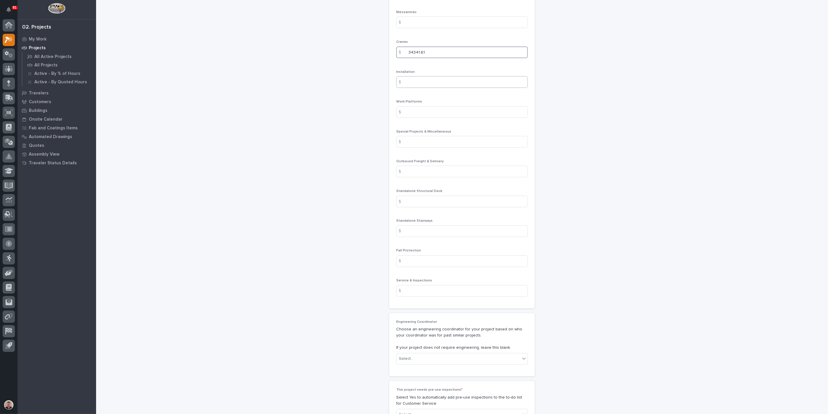
type input "34341.61"
click at [429, 88] on input at bounding box center [462, 82] width 132 height 12
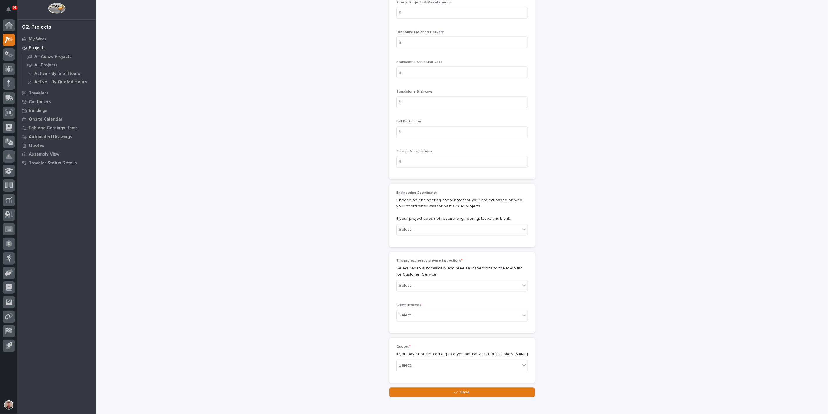
scroll to position [841, 0]
type input "7397.25"
click at [421, 18] on input at bounding box center [462, 13] width 132 height 12
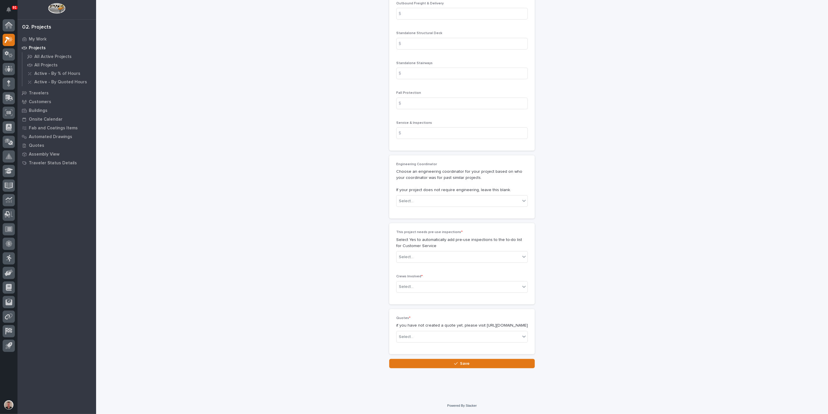
scroll to position [938, 0]
type input "31127.58"
click at [418, 20] on input at bounding box center [462, 14] width 132 height 12
type input "250"
click at [419, 139] on input at bounding box center [462, 133] width 132 height 12
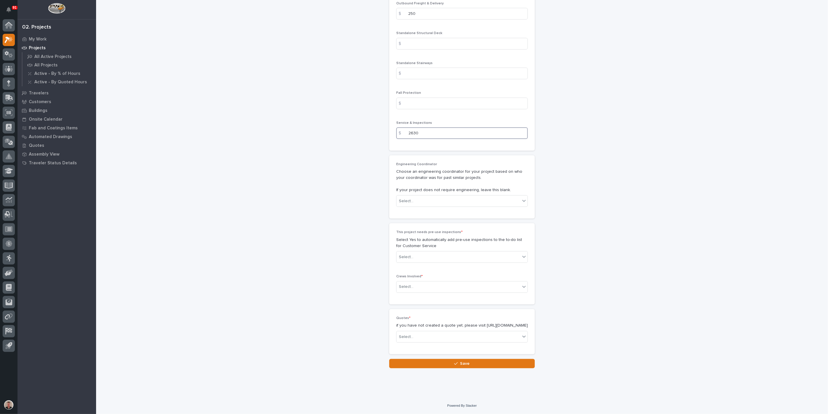
scroll to position [1035, 0]
type input "2630"
click at [422, 206] on div "Select..." at bounding box center [459, 201] width 124 height 10
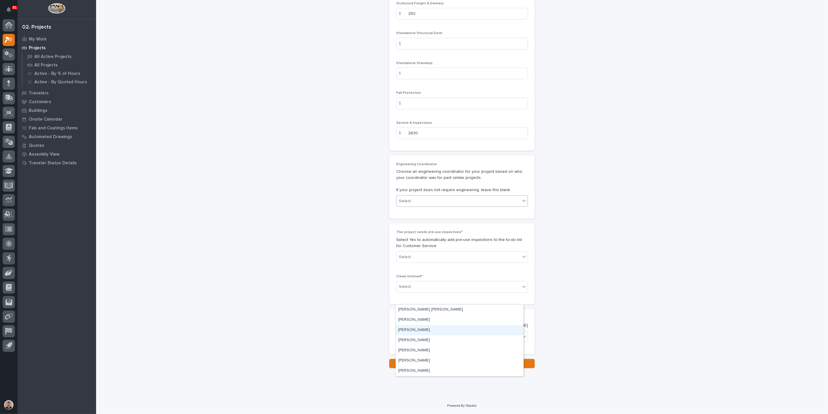
click at [422, 329] on div "[PERSON_NAME]" at bounding box center [460, 330] width 128 height 10
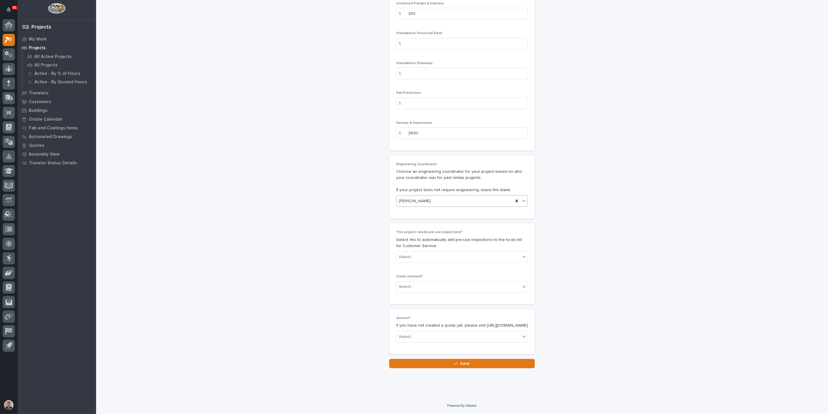
scroll to position [1100, 0]
click at [434, 262] on div "Select..." at bounding box center [459, 257] width 124 height 10
click at [425, 313] on div "Yes" at bounding box center [460, 312] width 128 height 10
click at [422, 291] on div "Select..." at bounding box center [459, 287] width 124 height 10
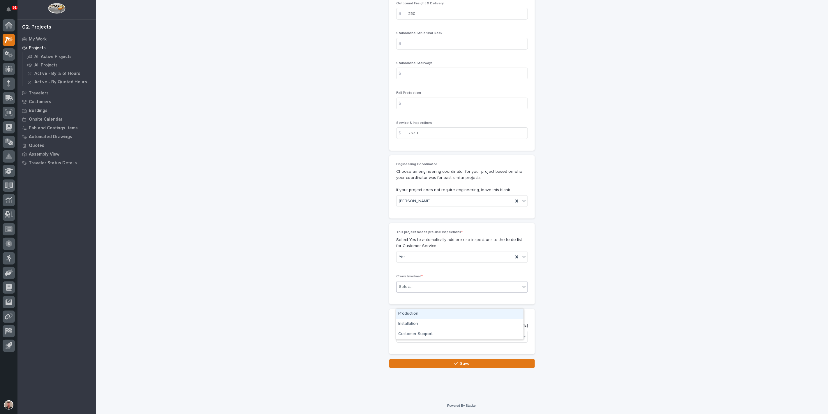
drag, startPoint x: 418, startPoint y: 319, endPoint x: 417, endPoint y: 312, distance: 6.5
click at [417, 312] on div "Production" at bounding box center [460, 314] width 128 height 10
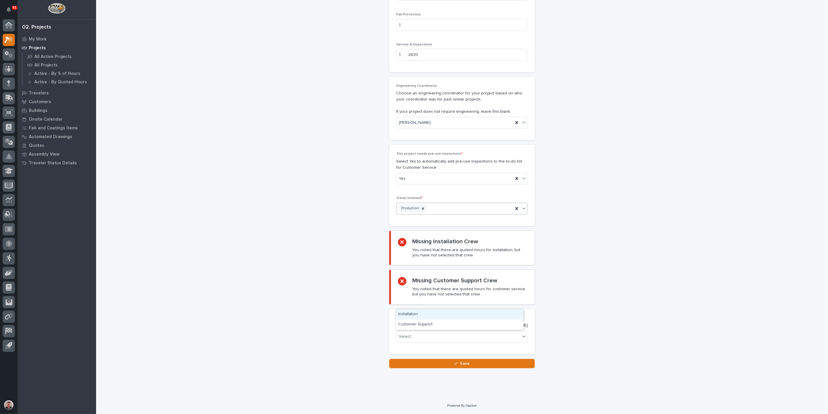
click at [442, 213] on div "Production" at bounding box center [455, 208] width 117 height 10
click at [435, 315] on div "Installation" at bounding box center [460, 314] width 128 height 10
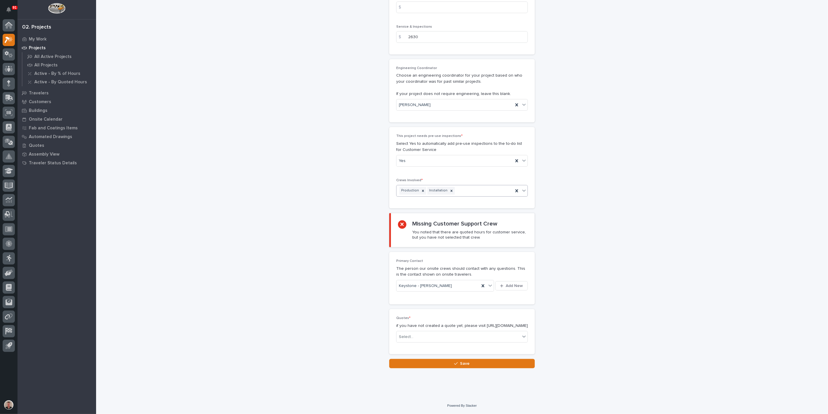
click at [473, 196] on div "Production Installation" at bounding box center [455, 190] width 117 height 10
click at [423, 315] on div "Customer Support" at bounding box center [460, 314] width 128 height 10
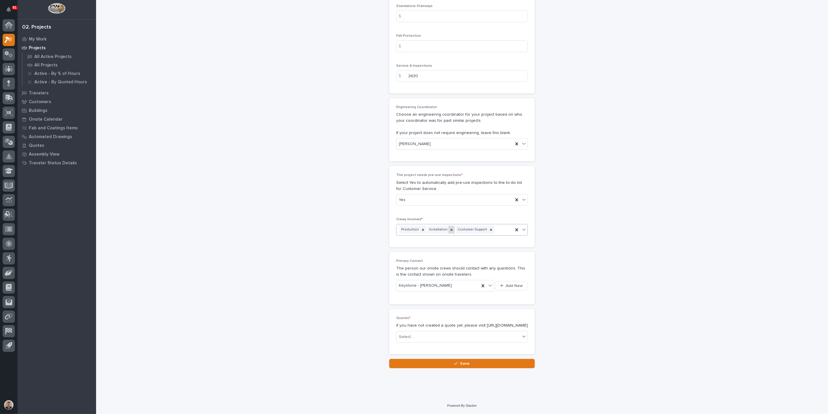
scroll to position [1239, 0]
click at [509, 332] on div "Select..." at bounding box center [459, 337] width 124 height 10
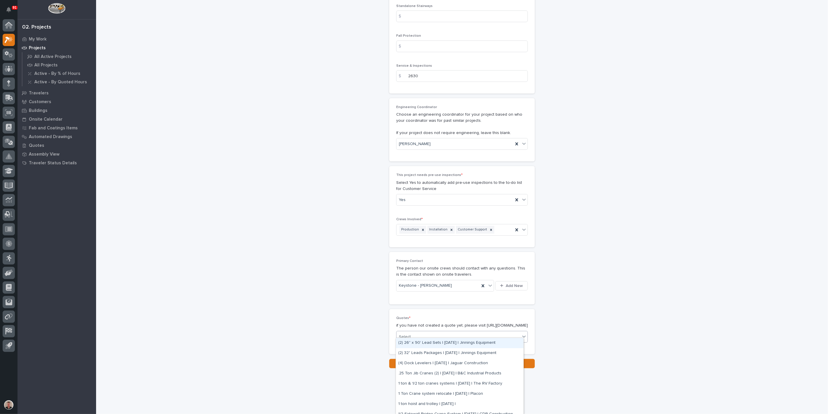
click at [509, 332] on div "Select..." at bounding box center [459, 337] width 124 height 10
click at [521, 333] on icon at bounding box center [524, 336] width 6 height 6
type input "******"
click at [493, 341] on div "Torque MP and 6 Ton Freestanding Crane System | [DATE] | Dutchmen RV" at bounding box center [460, 343] width 128 height 10
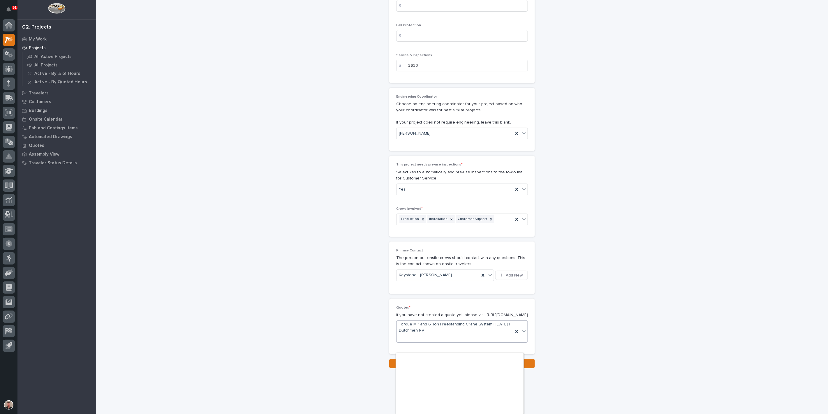
click at [521, 334] on icon at bounding box center [524, 331] width 6 height 6
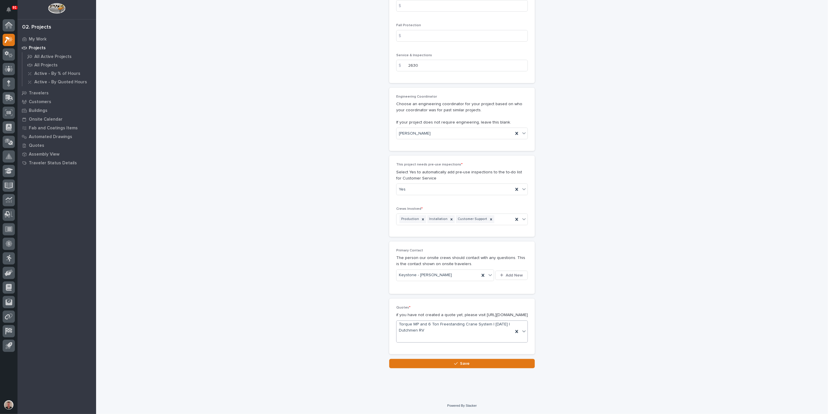
click at [489, 333] on span "Torque MP and 6 Ton Freestanding Crane System | [DATE] | Dutchmen RV" at bounding box center [455, 327] width 112 height 12
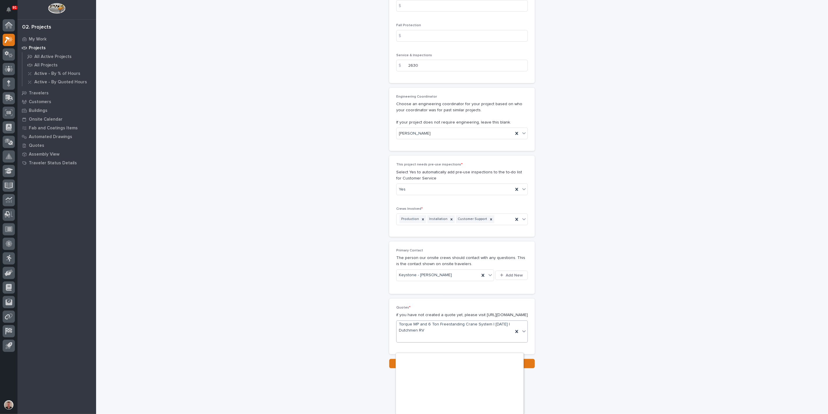
click at [480, 333] on span "Torque MP and 6 Ton Freestanding Crane System | [DATE] | Dutchmen RV" at bounding box center [455, 327] width 112 height 12
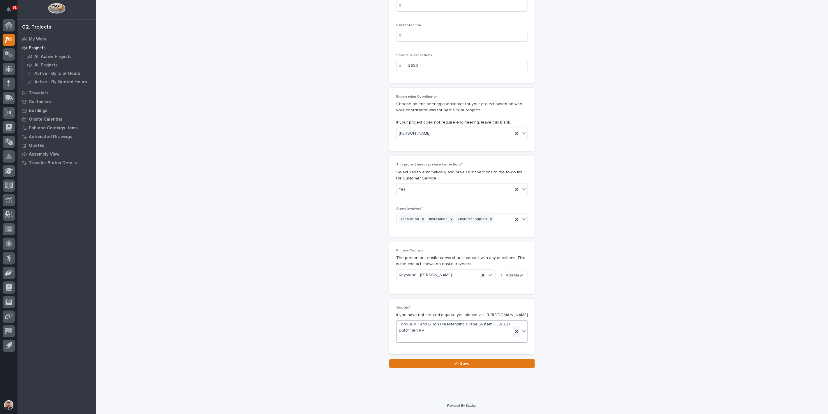
click at [515, 333] on icon at bounding box center [516, 331] width 3 height 3
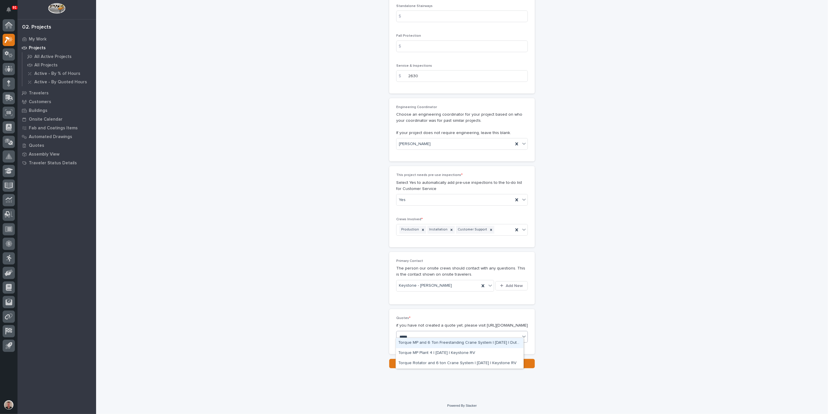
type input "******"
click at [459, 363] on div "Torque Rotator and 6 ton Crane System | [DATE] | Keystone RV" at bounding box center [460, 363] width 128 height 10
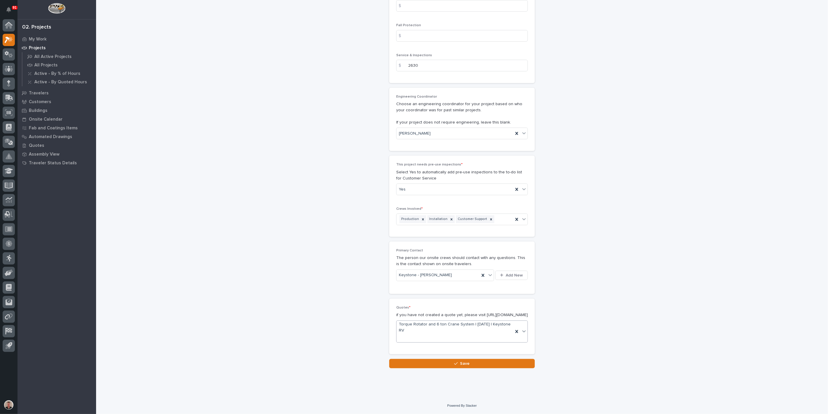
scroll to position [1254, 0]
click at [446, 361] on button "Save" at bounding box center [462, 363] width 146 height 9
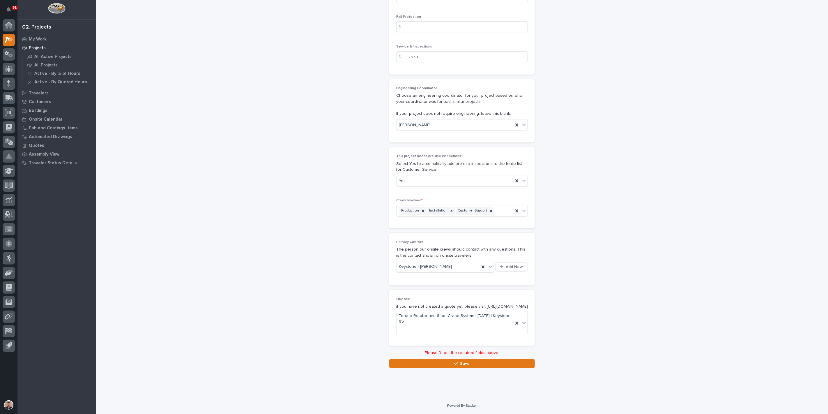
scroll to position [1278, 0]
click at [467, 363] on span "Save" at bounding box center [465, 363] width 10 height 5
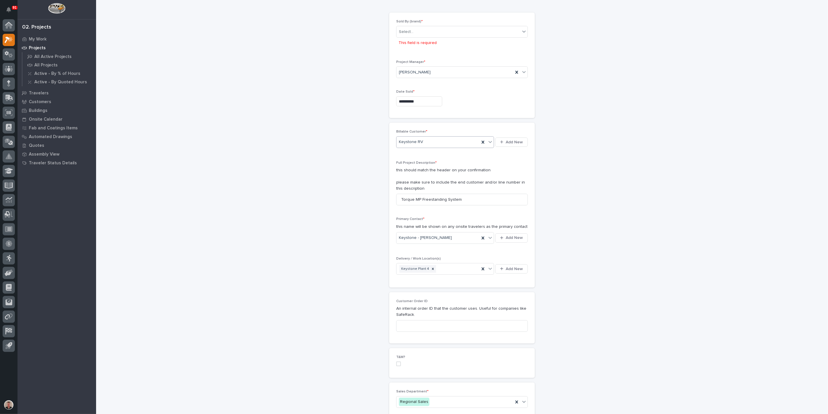
scroll to position [0, 0]
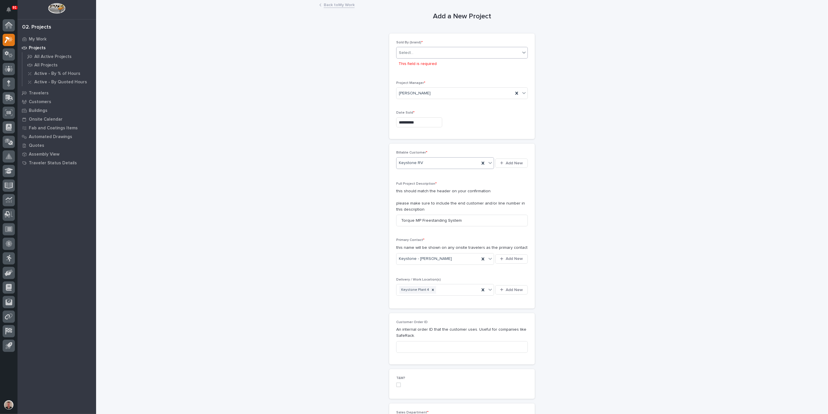
click at [454, 58] on div "Select..." at bounding box center [459, 53] width 124 height 10
click at [443, 84] on div "PWI" at bounding box center [460, 85] width 128 height 10
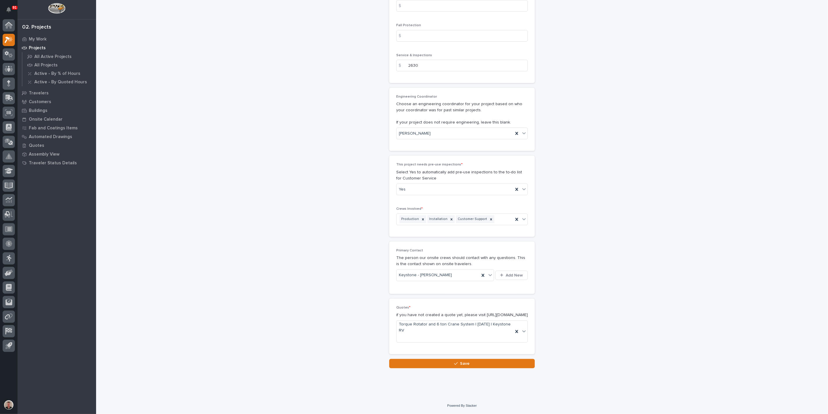
scroll to position [1254, 0]
click at [448, 363] on button "Save" at bounding box center [462, 363] width 146 height 9
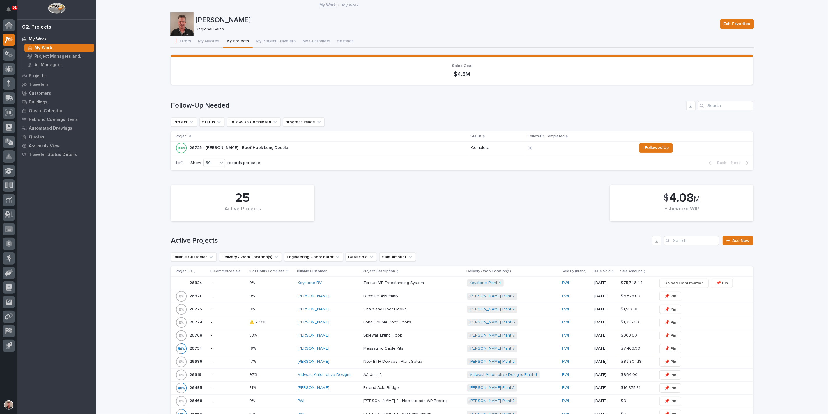
click at [337, 325] on div "[PERSON_NAME]" at bounding box center [328, 322] width 61 height 5
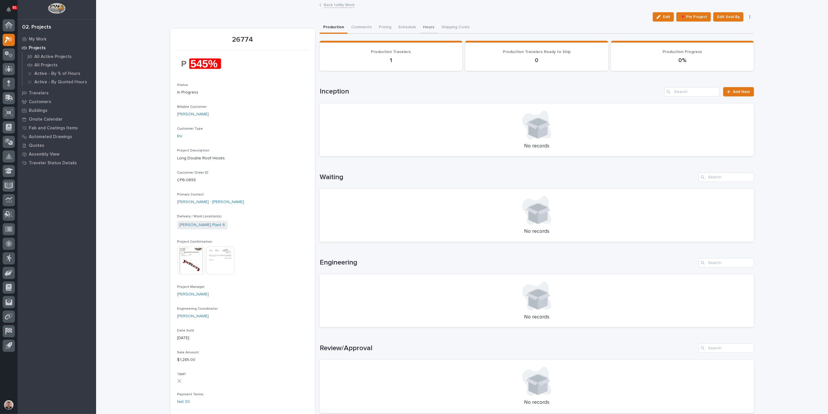
click at [438, 34] on button "Hours" at bounding box center [429, 28] width 18 height 12
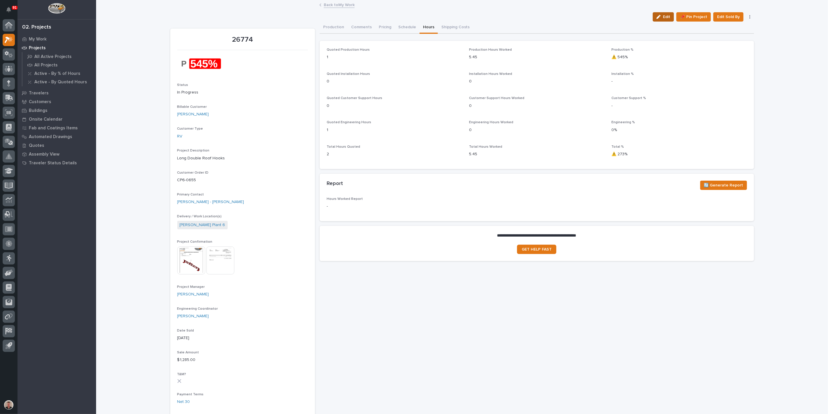
click at [656, 22] on button "Edit" at bounding box center [663, 16] width 21 height 9
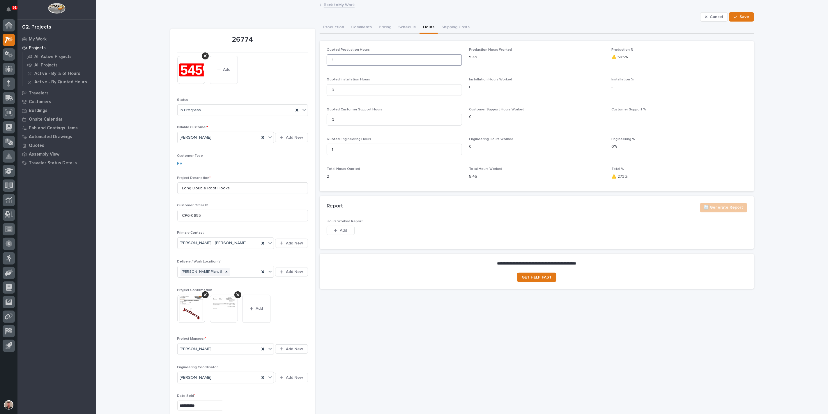
click at [344, 66] on input "1" at bounding box center [394, 60] width 135 height 12
type input "5"
click at [740, 20] on span "Save" at bounding box center [745, 16] width 10 height 5
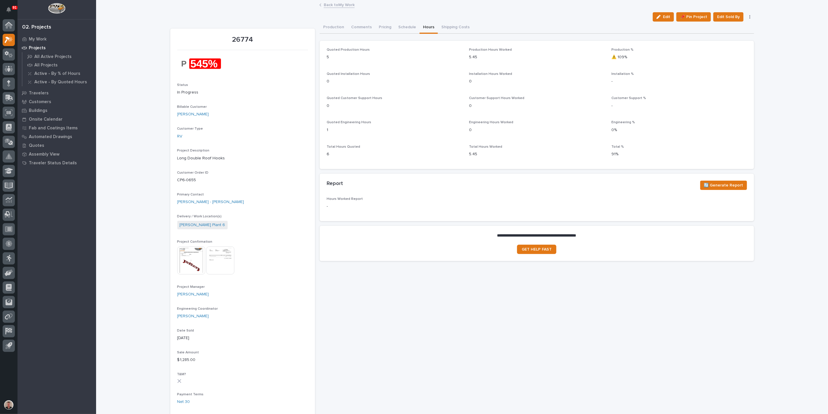
click at [342, 3] on link "Back to My Work" at bounding box center [339, 4] width 31 height 7
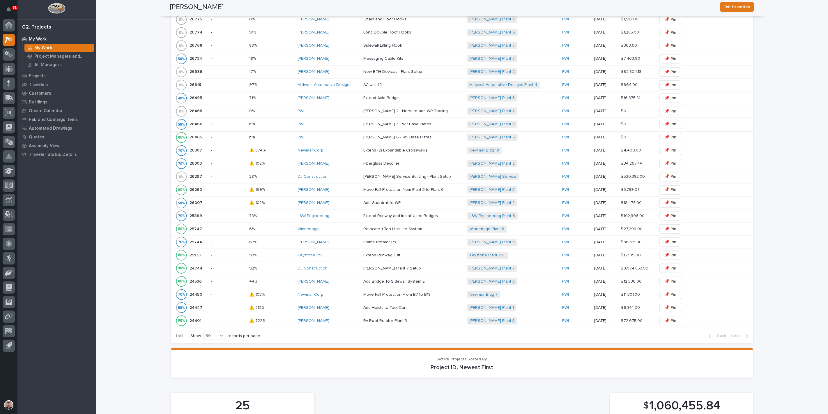
scroll to position [291, 0]
click at [235, 165] on p "-" at bounding box center [227, 162] width 33 height 5
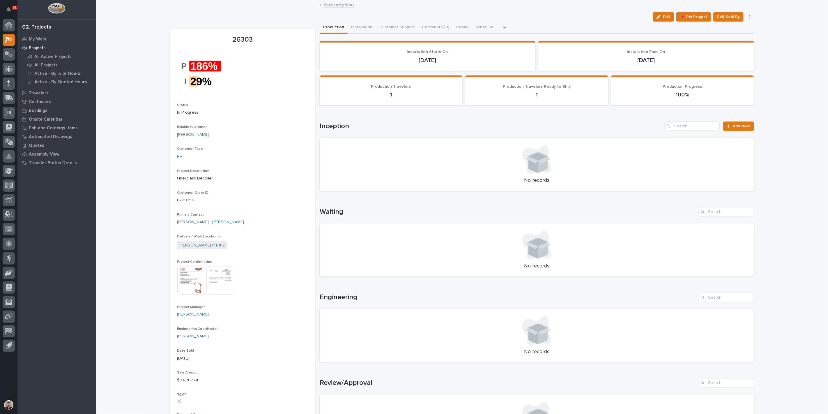
click at [506, 29] on icon "button" at bounding box center [504, 27] width 3 height 4
click at [525, 48] on span "Hours" at bounding box center [520, 45] width 11 height 5
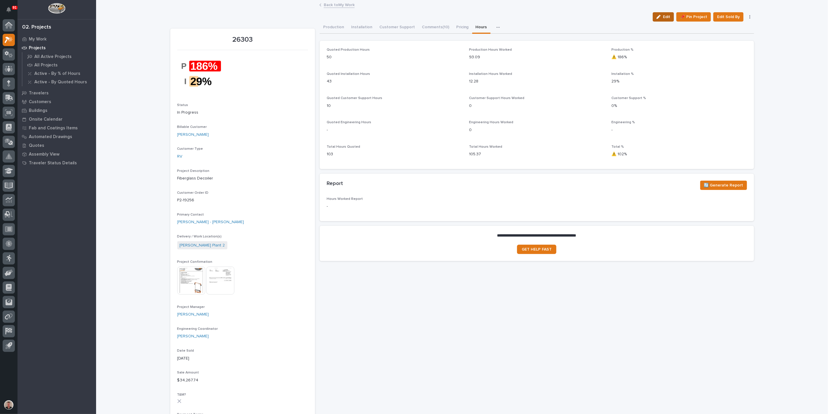
click at [663, 20] on span "Edit" at bounding box center [666, 16] width 7 height 5
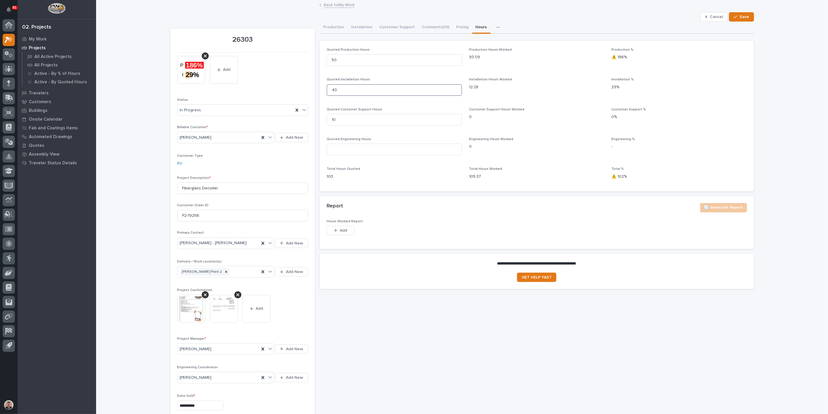
click at [340, 96] on input "43" at bounding box center [394, 90] width 135 height 12
type input "4"
type input "12"
type input "1"
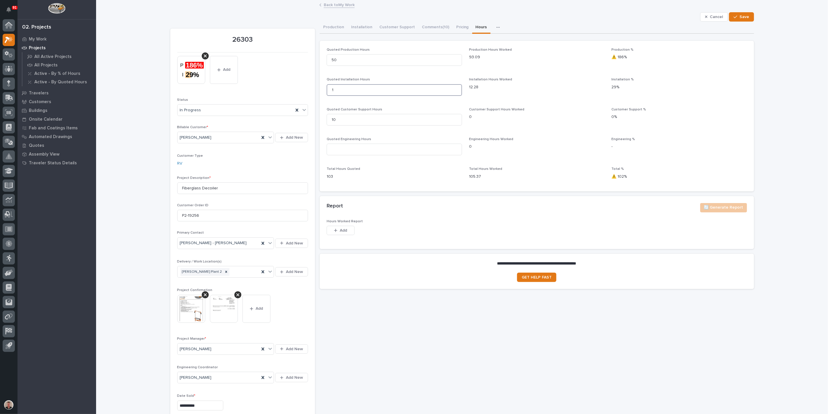
type input "1"
type input "14"
click at [342, 66] on input "50" at bounding box center [394, 60] width 135 height 12
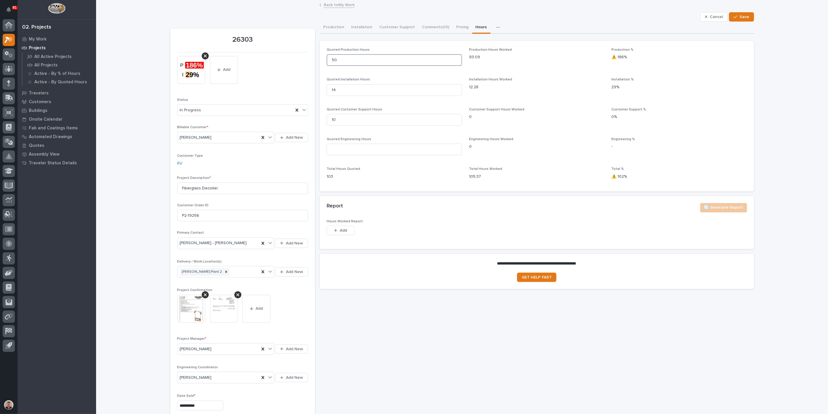
click at [342, 66] on input "50" at bounding box center [394, 60] width 135 height 12
type input "5"
type input "85"
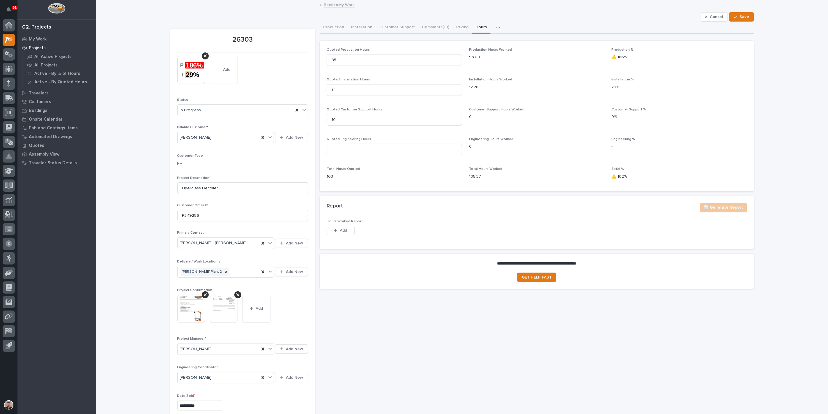
click at [425, 90] on div "Quoted Production Hours 85 Production Hours Worked 93.09 Production % ⚠️ 186% Q…" at bounding box center [537, 116] width 420 height 137
click at [361, 155] on input at bounding box center [394, 150] width 135 height 12
click at [339, 155] on input at bounding box center [394, 150] width 135 height 12
type input "20"
click at [402, 184] on div "Total Hours Quoted 103" at bounding box center [394, 175] width 135 height 17
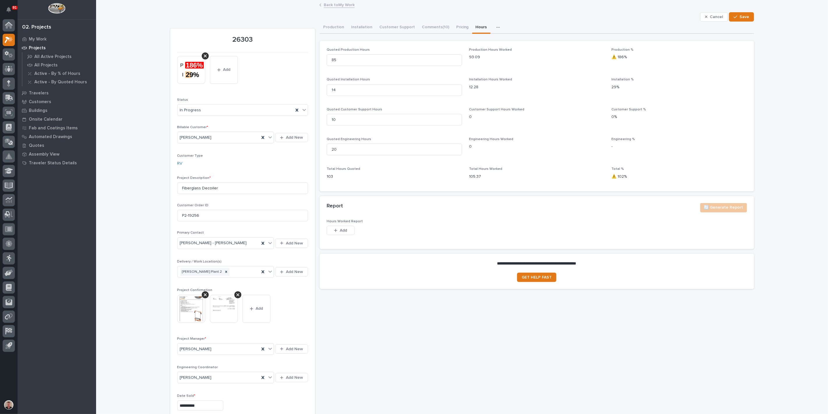
click at [735, 22] on button "Save" at bounding box center [741, 16] width 25 height 9
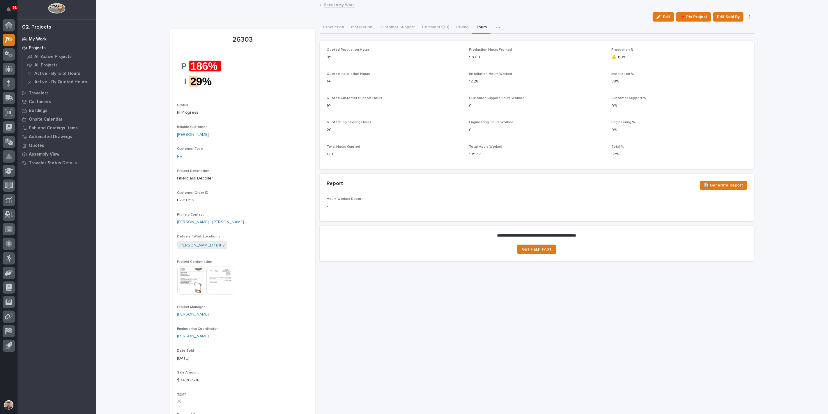
click at [43, 38] on p "My Work" at bounding box center [38, 39] width 18 height 5
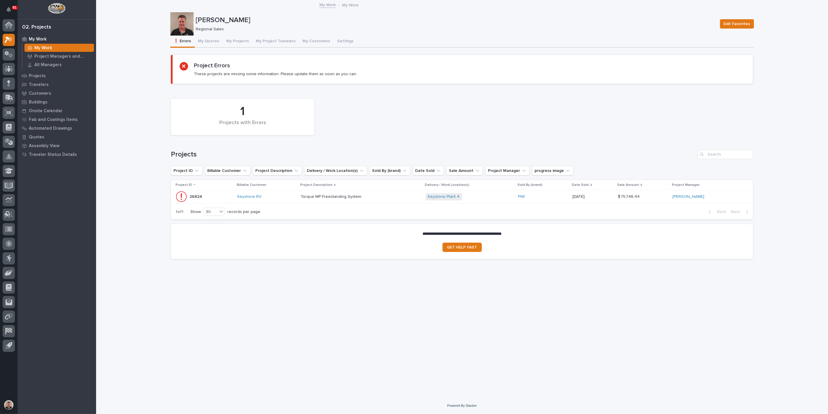
click at [395, 199] on p at bounding box center [352, 196] width 102 height 5
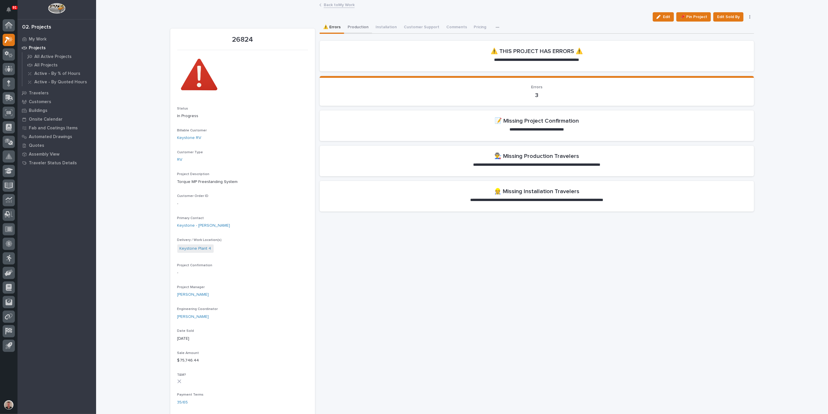
click at [365, 32] on button "Production" at bounding box center [358, 28] width 28 height 12
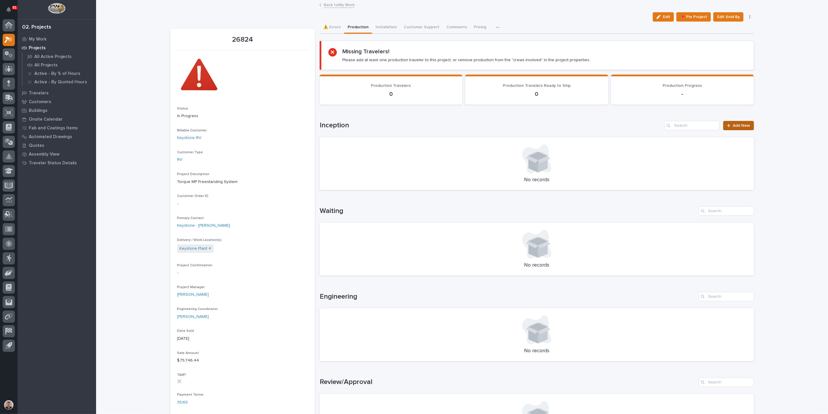
click at [742, 128] on span "Add New" at bounding box center [741, 125] width 17 height 4
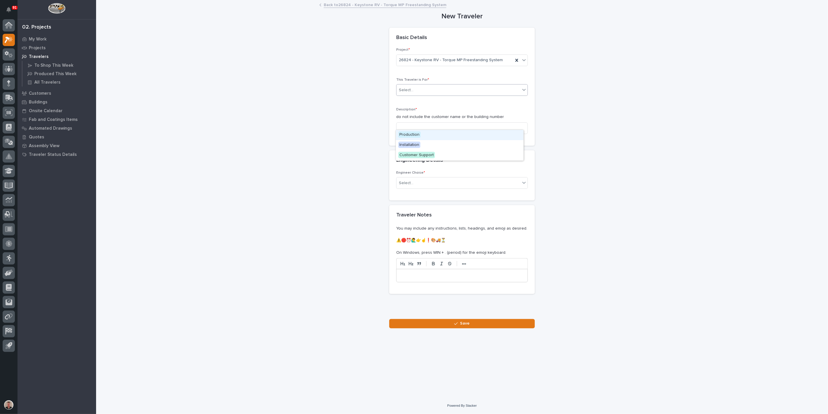
click at [424, 95] on div "Select..." at bounding box center [459, 90] width 124 height 10
click at [421, 135] on span "Production" at bounding box center [409, 134] width 22 height 6
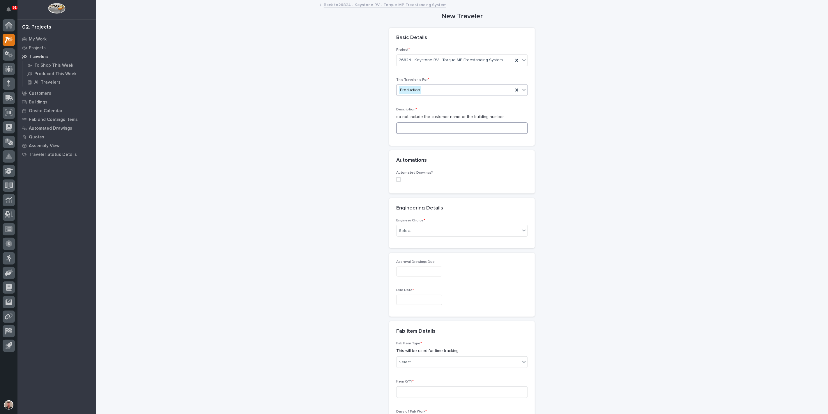
click at [420, 134] on input at bounding box center [462, 128] width 132 height 12
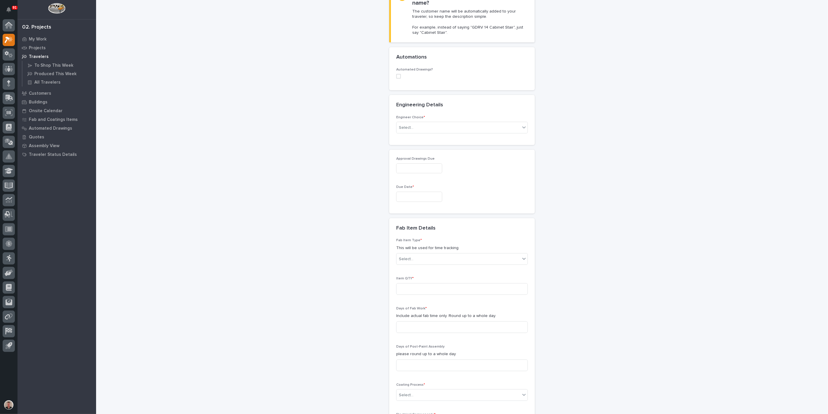
scroll to position [194, 0]
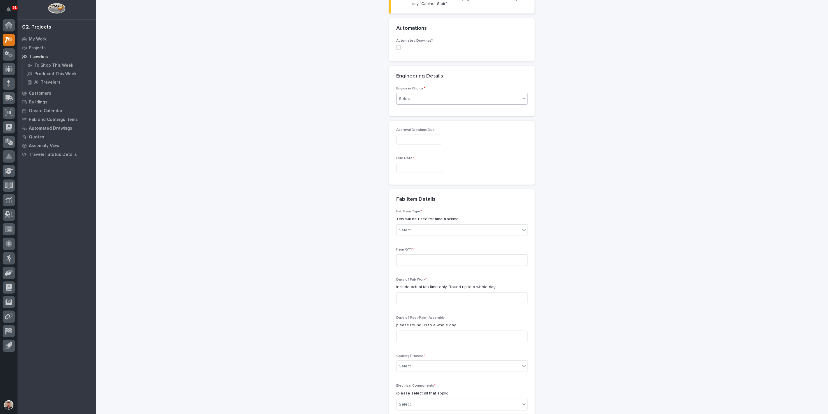
type input "Torque MP Freestanding System"
click at [423, 104] on div "Select..." at bounding box center [459, 99] width 124 height 10
click at [421, 210] on div "I want my coordinator to choose an engineer" at bounding box center [460, 209] width 128 height 10
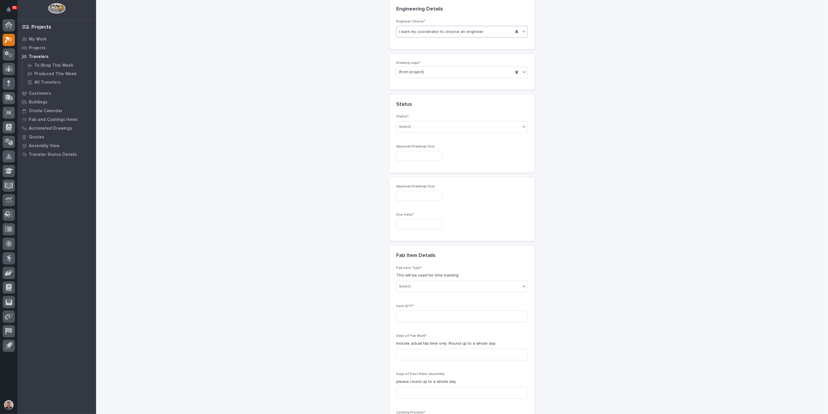
scroll to position [267, 0]
click at [441, 70] on div "(from project)" at bounding box center [455, 66] width 117 height 10
click at [436, 192] on div "PWI" at bounding box center [460, 193] width 128 height 10
click at [448, 70] on div "PWI" at bounding box center [455, 66] width 117 height 10
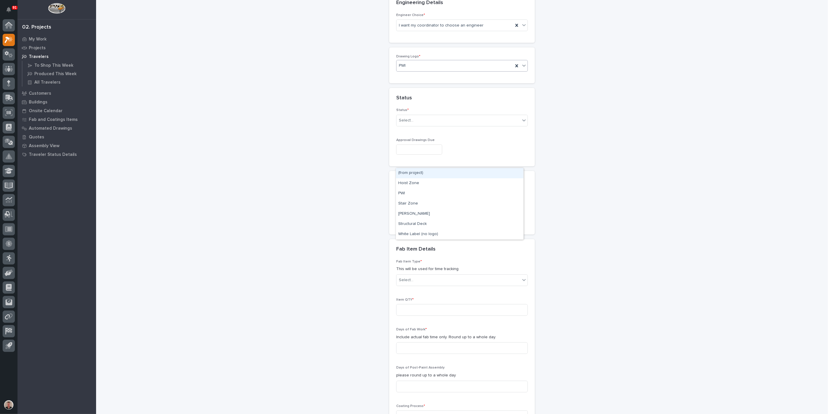
click at [448, 70] on div "PWI" at bounding box center [455, 66] width 117 height 10
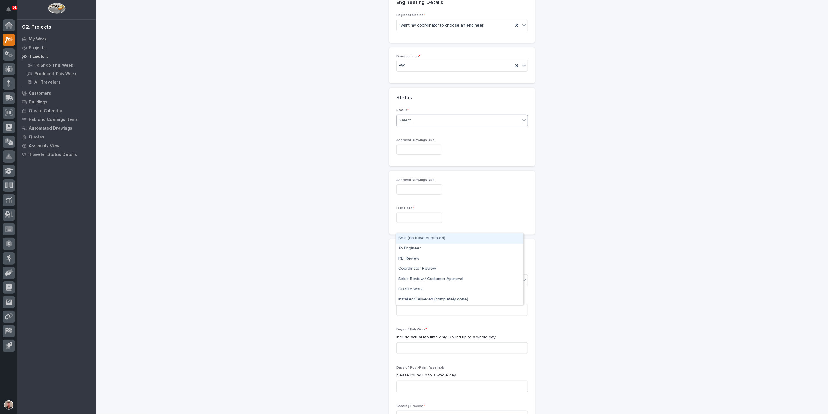
click at [439, 125] on div "Select..." at bounding box center [459, 121] width 124 height 10
click at [436, 238] on div "Sold (no traveler printed)" at bounding box center [460, 238] width 128 height 10
click at [430, 155] on input "text" at bounding box center [419, 149] width 46 height 10
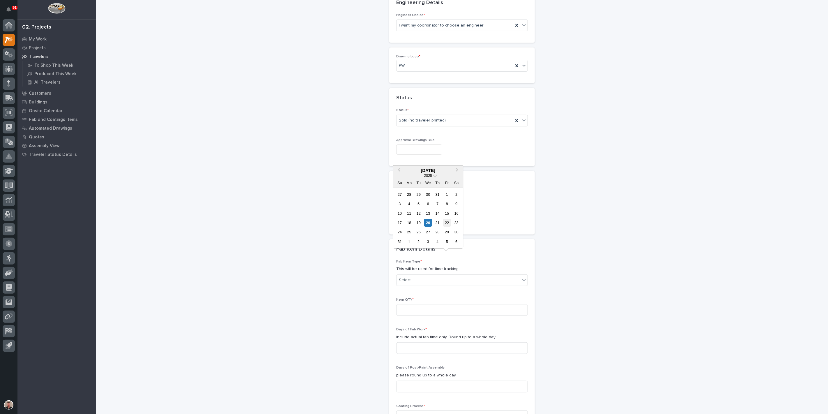
click at [443, 219] on div "22" at bounding box center [447, 223] width 8 height 8
type input "**********"
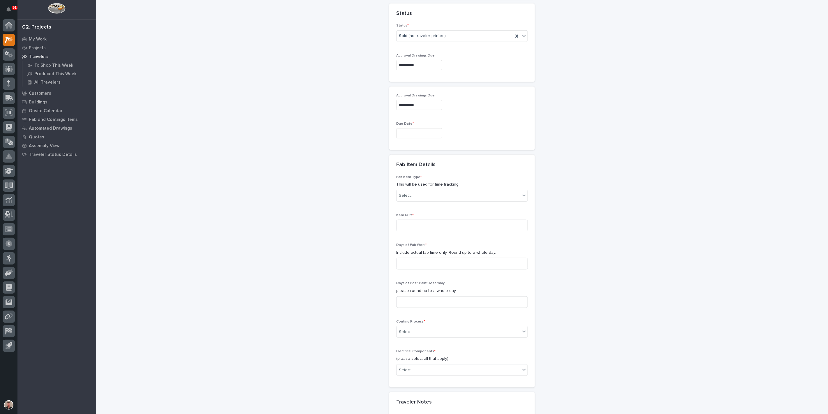
scroll to position [364, 0]
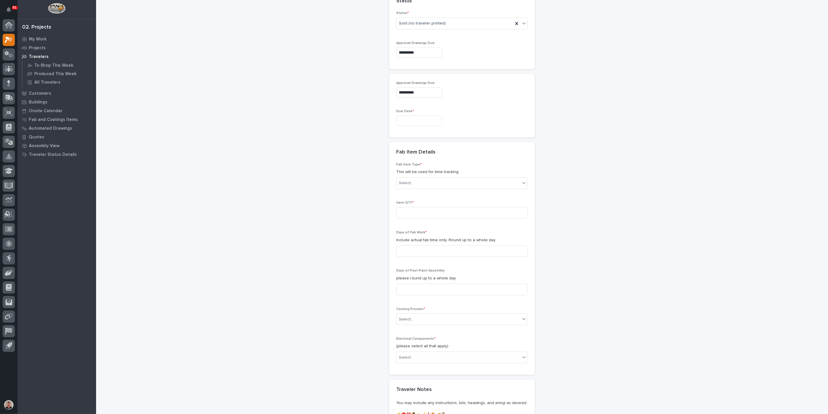
click at [411, 126] on input "text" at bounding box center [419, 121] width 46 height 10
click at [457, 151] on button "Next Month" at bounding box center [457, 155] width 9 height 9
click at [443, 195] on div "19" at bounding box center [447, 199] width 8 height 8
type input "**********"
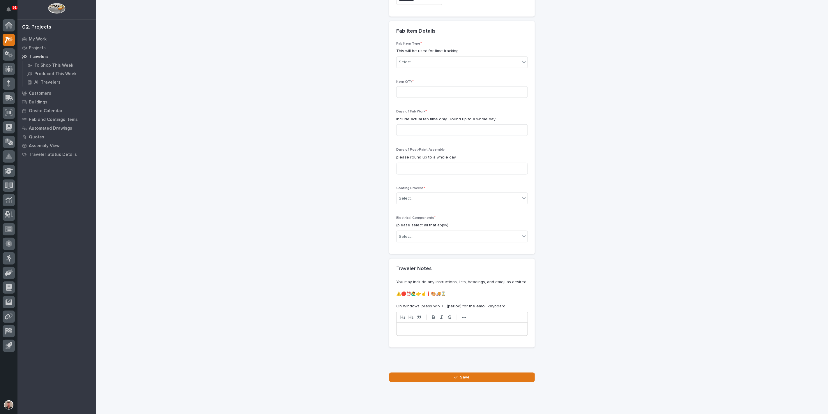
scroll to position [494, 0]
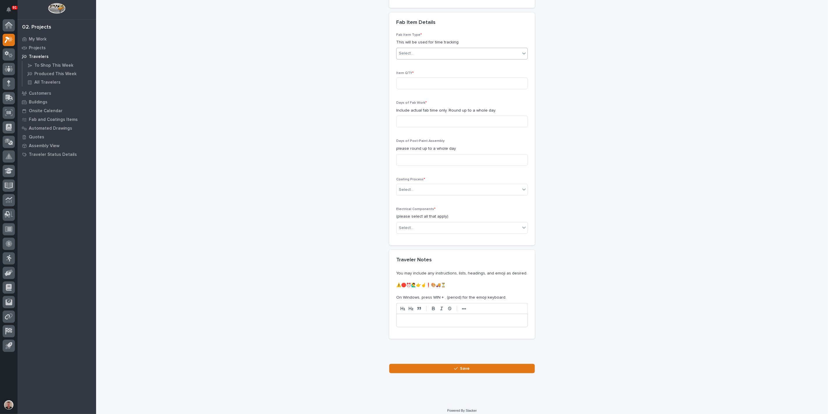
click at [430, 58] on div "Select..." at bounding box center [459, 54] width 124 height 10
click at [416, 261] on div "Monorail" at bounding box center [460, 261] width 128 height 10
click at [420, 84] on input at bounding box center [462, 79] width 132 height 12
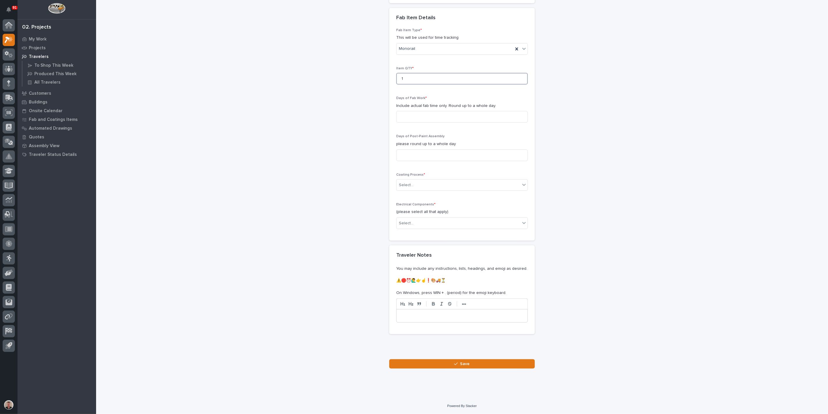
scroll to position [558, 0]
type input "1"
click at [413, 123] on input at bounding box center [462, 117] width 132 height 12
type input "2"
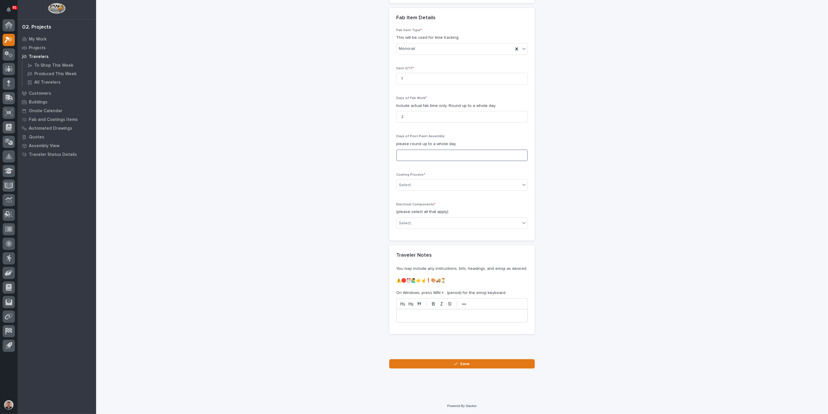
click at [407, 161] on input at bounding box center [462, 155] width 132 height 12
type input "1"
click at [406, 188] on div "Select..." at bounding box center [406, 185] width 15 height 6
click at [412, 281] on div "In-House Paint/Powder" at bounding box center [460, 284] width 128 height 10
click at [425, 228] on div "Select..." at bounding box center [459, 223] width 124 height 10
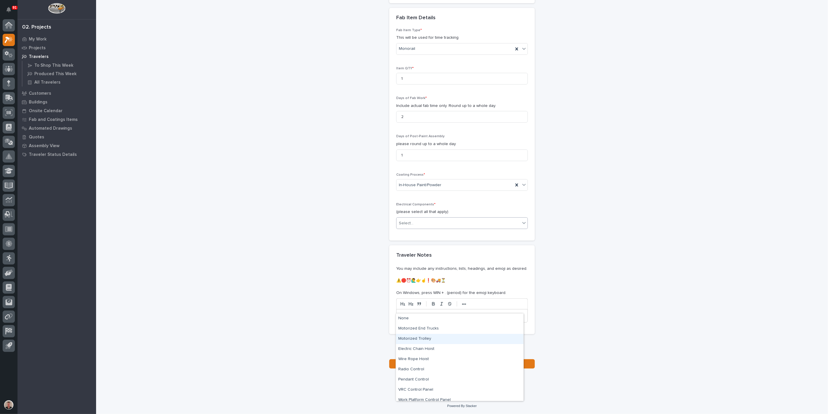
click at [429, 342] on div "Motorized Trolley" at bounding box center [460, 339] width 128 height 10
click at [458, 228] on div "Motorized Trolley" at bounding box center [455, 223] width 117 height 10
click at [444, 339] on div "Electric Chain Hoist" at bounding box center [460, 339] width 128 height 10
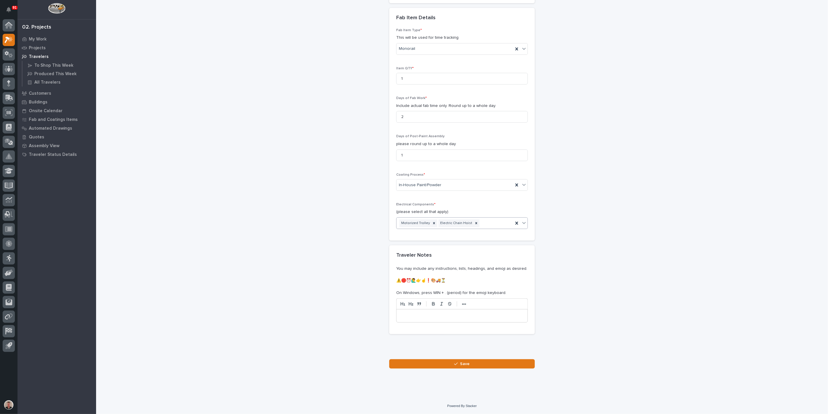
click at [496, 228] on div "Motorized Trolley Electric Chain Hoist" at bounding box center [455, 223] width 117 height 10
click at [459, 351] on div "Radio Control" at bounding box center [460, 349] width 128 height 10
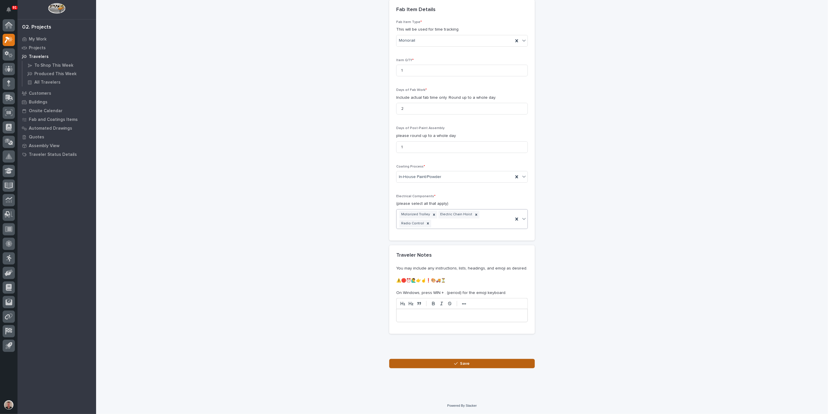
click at [454, 364] on icon "button" at bounding box center [455, 363] width 3 height 4
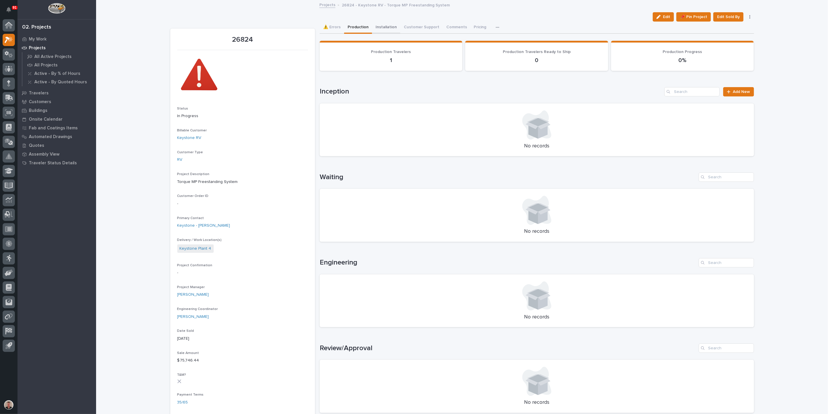
click at [399, 31] on button "Installation" at bounding box center [386, 28] width 28 height 12
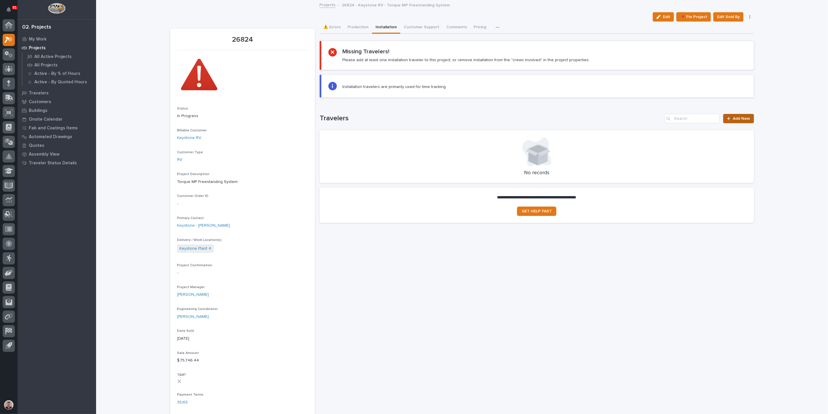
click at [737, 121] on span "Add New" at bounding box center [741, 118] width 17 height 4
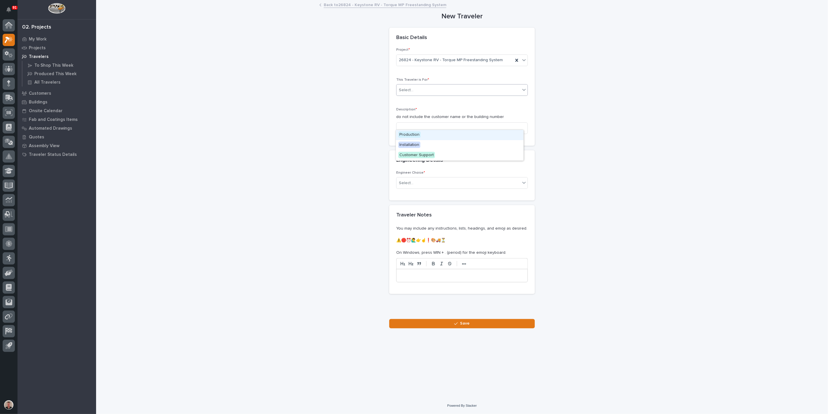
click at [427, 95] on div "Select..." at bounding box center [459, 90] width 124 height 10
click at [420, 145] on span "Installation" at bounding box center [409, 145] width 22 height 6
click at [416, 134] on input at bounding box center [462, 128] width 132 height 12
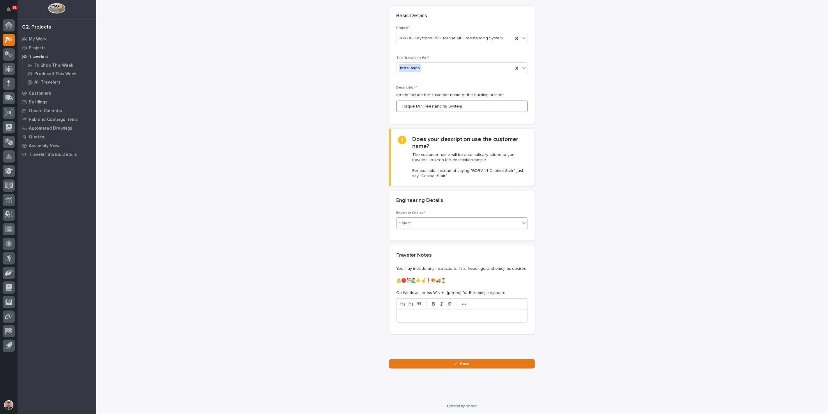
scroll to position [129, 0]
type input "Torque MP Freestanding System"
click at [424, 218] on div "Select..." at bounding box center [459, 223] width 124 height 10
click at [424, 204] on div "There is no engineering (no drawings)" at bounding box center [460, 204] width 128 height 10
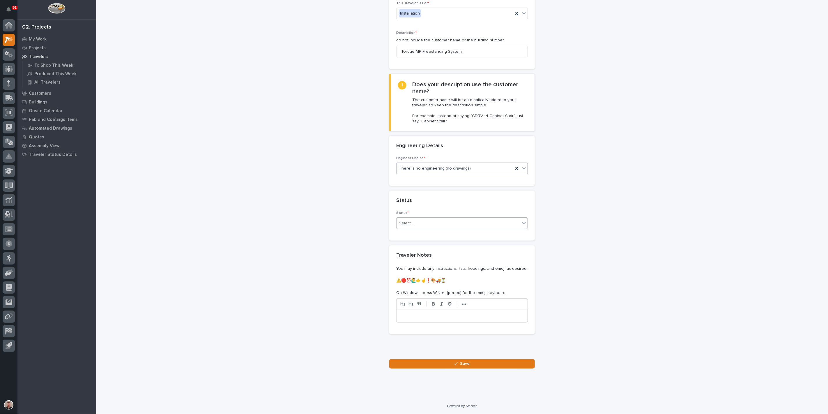
scroll to position [162, 0]
click at [440, 226] on div "Select..." at bounding box center [459, 223] width 124 height 10
click at [435, 237] on div "On-Site Work" at bounding box center [460, 237] width 128 height 10
click at [440, 363] on button "Save" at bounding box center [462, 363] width 146 height 9
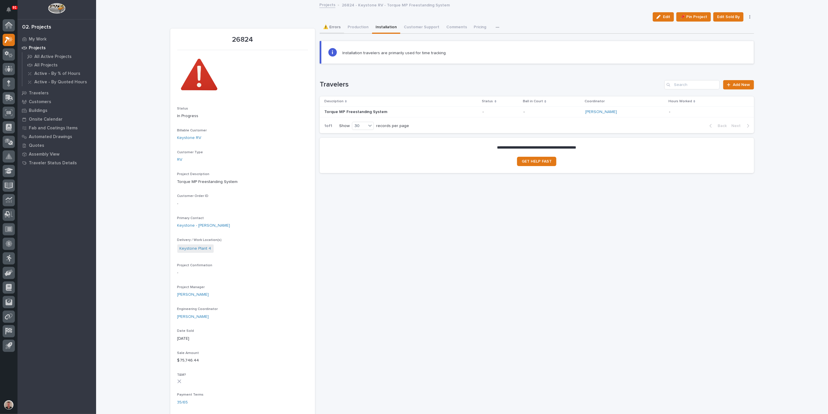
click at [335, 30] on button "⚠️ Errors" at bounding box center [332, 28] width 24 height 12
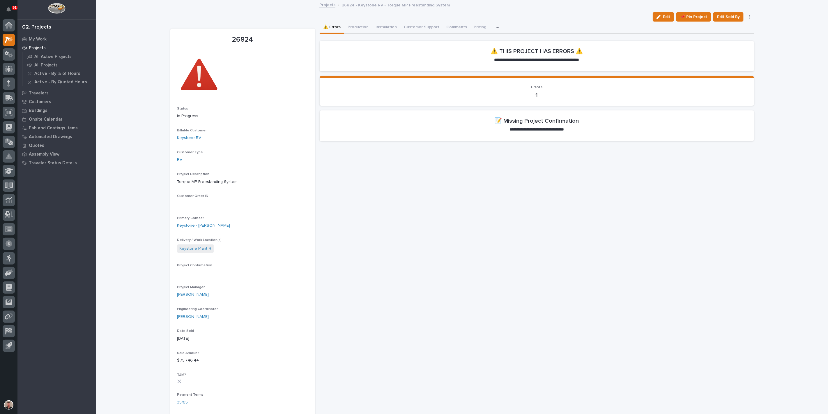
click at [323, 5] on link "Projects" at bounding box center [327, 4] width 16 height 7
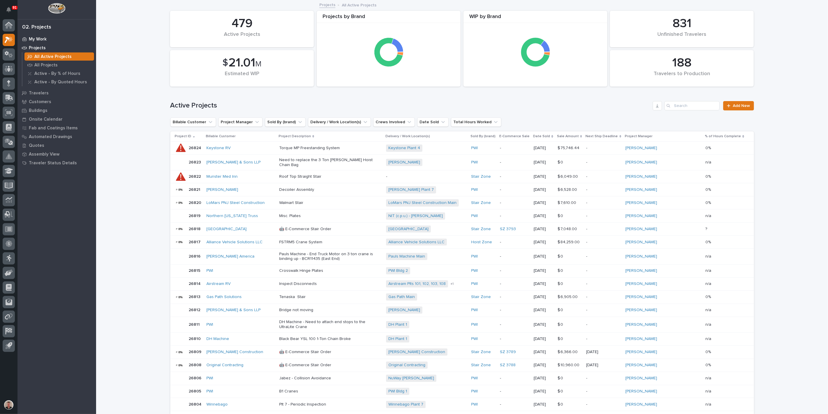
click at [63, 41] on div "My Work" at bounding box center [57, 39] width 76 height 8
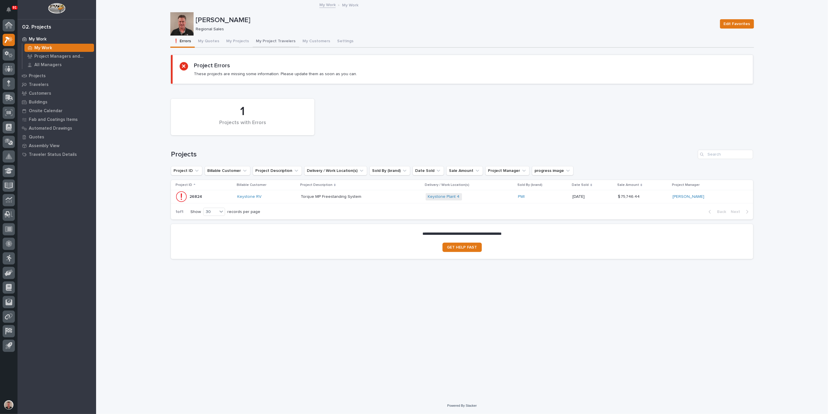
click at [299, 44] on button "My Project Travelers" at bounding box center [276, 42] width 47 height 12
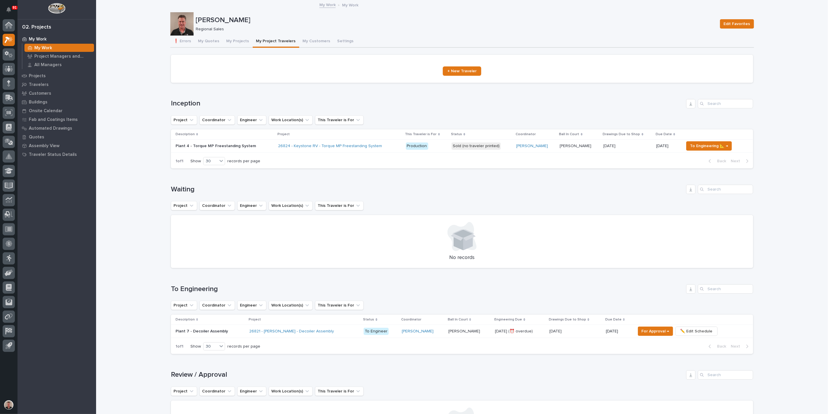
click at [273, 151] on div "Plant 4 - Torque MP Freestanding System Plant 4 - Torque MP Freestanding System" at bounding box center [225, 146] width 98 height 10
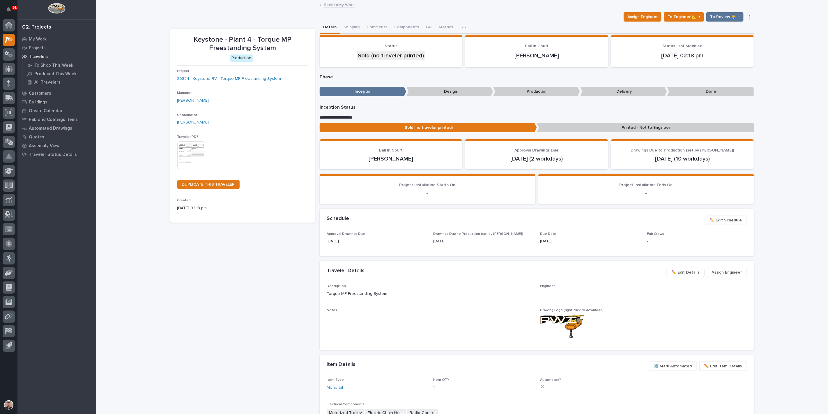
click at [191, 169] on img at bounding box center [191, 155] width 28 height 28
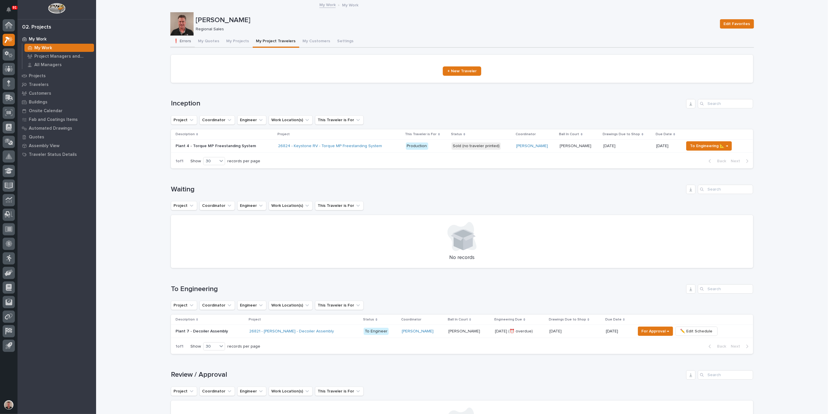
click at [186, 47] on button "❗ Errors" at bounding box center [182, 42] width 24 height 12
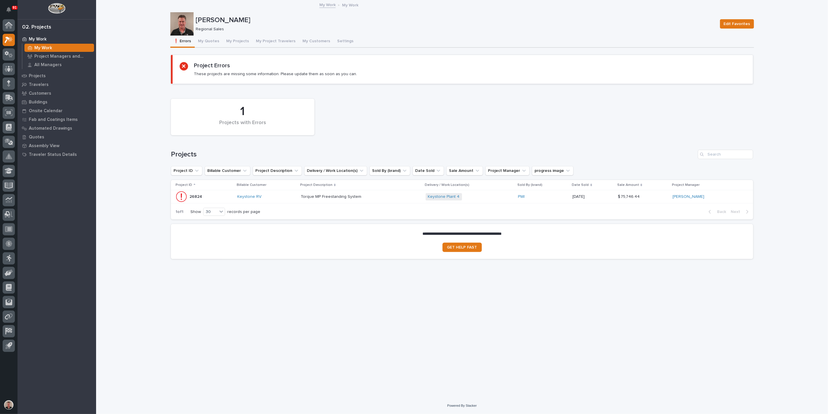
click at [393, 199] on p at bounding box center [352, 196] width 102 height 5
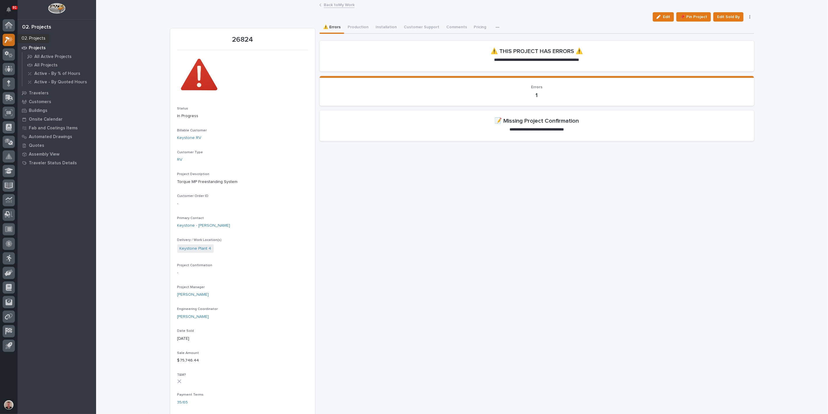
click at [11, 40] on icon at bounding box center [10, 39] width 5 height 6
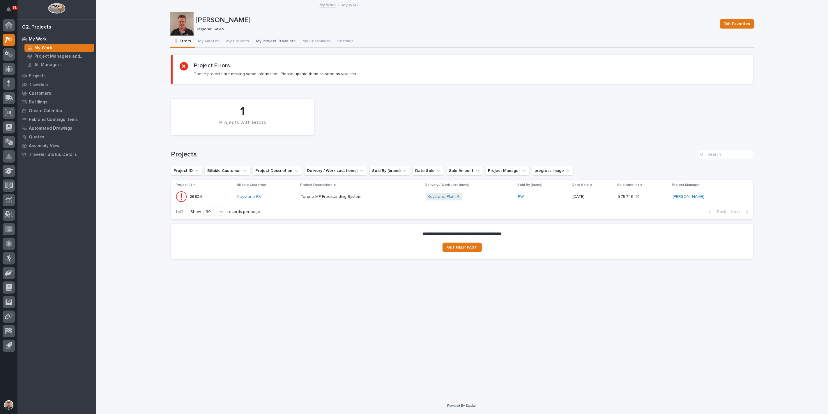
click at [289, 48] on button "My Project Travelers" at bounding box center [276, 42] width 47 height 12
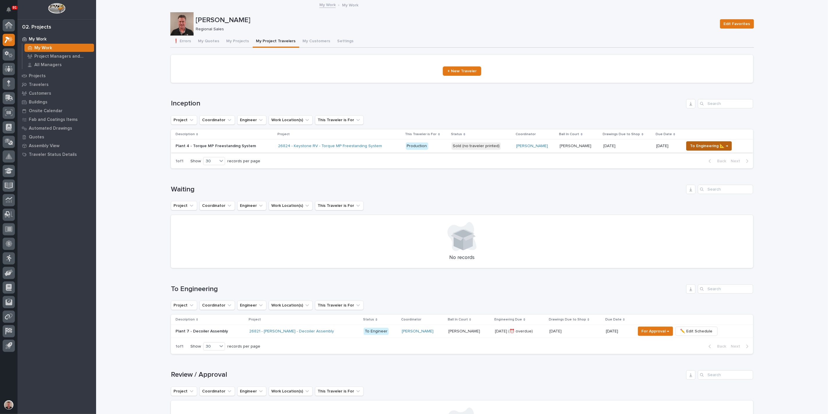
click at [703, 149] on span "To Engineering 📐 →" at bounding box center [709, 145] width 38 height 7
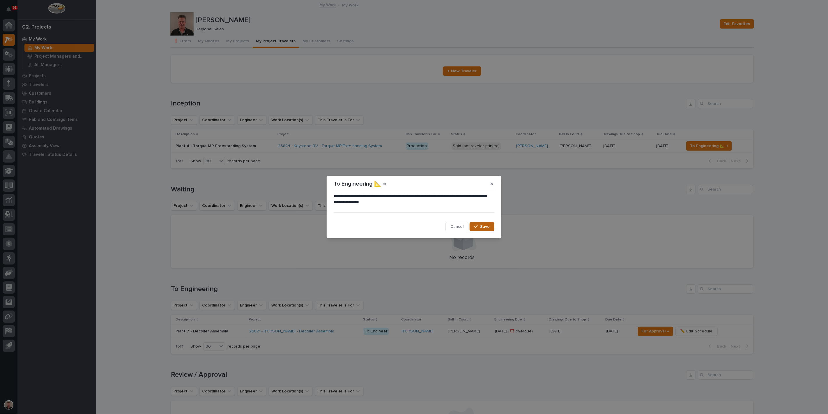
click at [485, 227] on span "Save" at bounding box center [485, 226] width 10 height 5
